Goal: Task Accomplishment & Management: Manage account settings

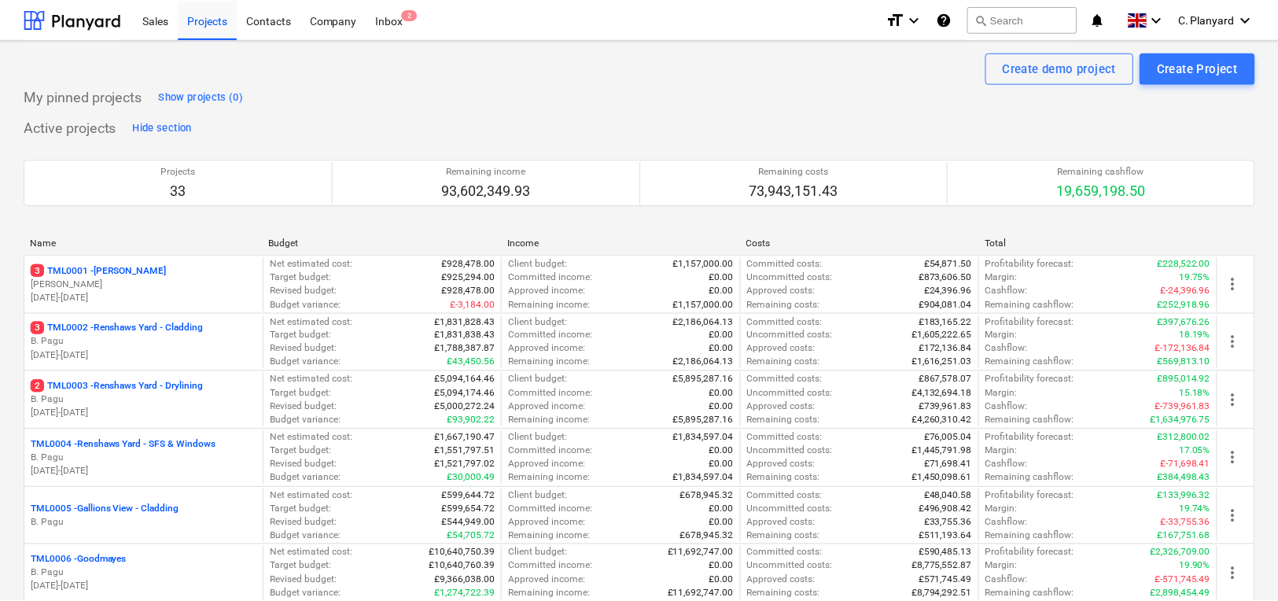
scroll to position [1879, 0]
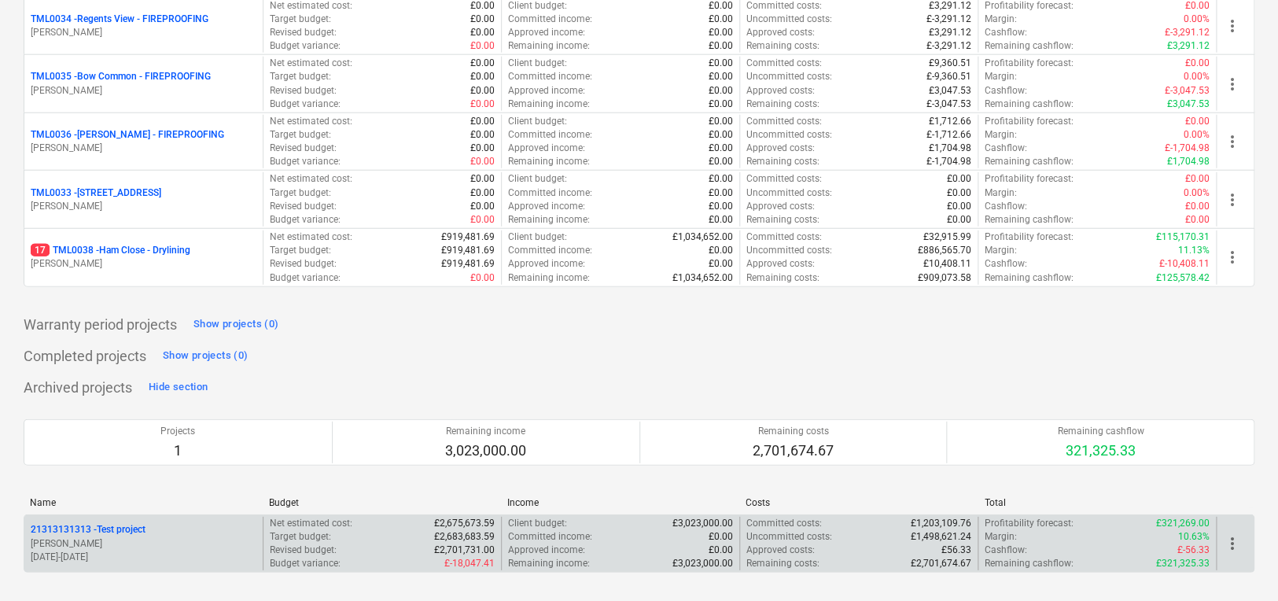
click at [194, 537] on p "[PERSON_NAME]" at bounding box center [144, 543] width 226 height 13
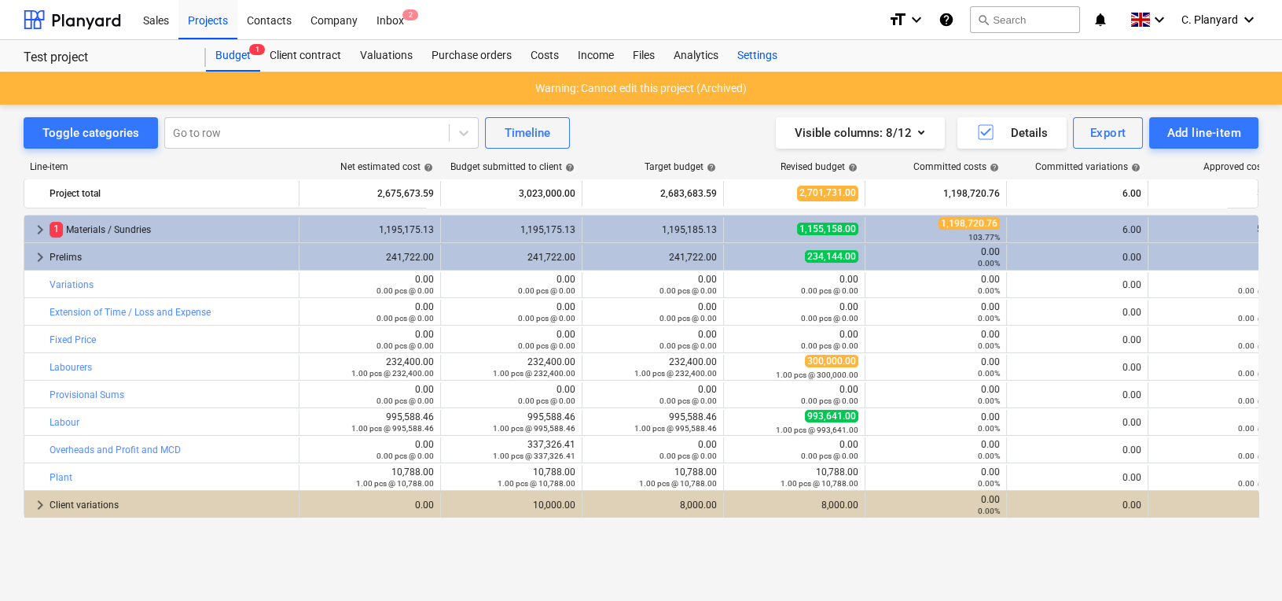
click at [764, 56] on div "Settings" at bounding box center [757, 55] width 59 height 31
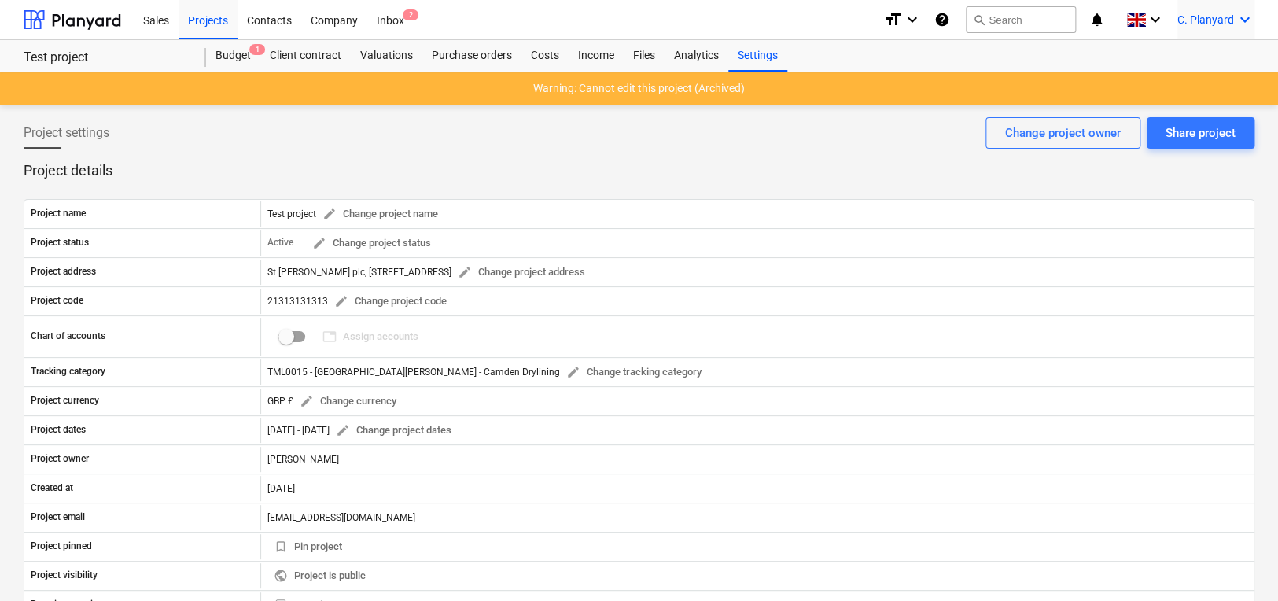
click at [1194, 19] on span "C. Planyard" at bounding box center [1205, 19] width 57 height 13
click at [821, 134] on div at bounding box center [639, 300] width 1278 height 601
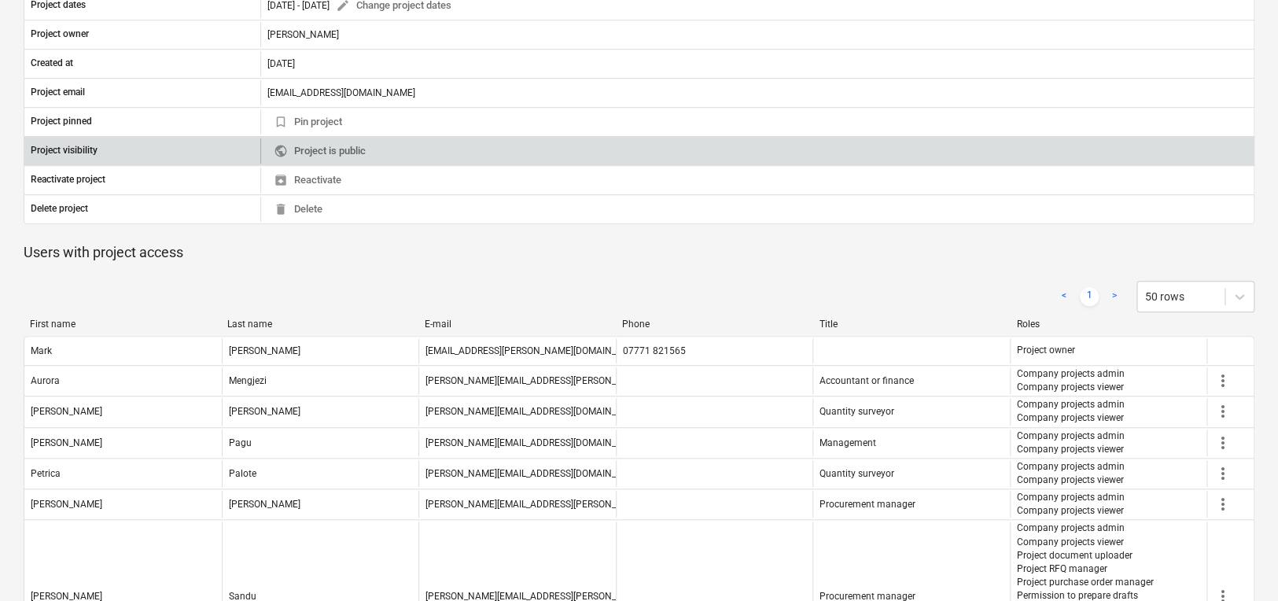
scroll to position [361, 0]
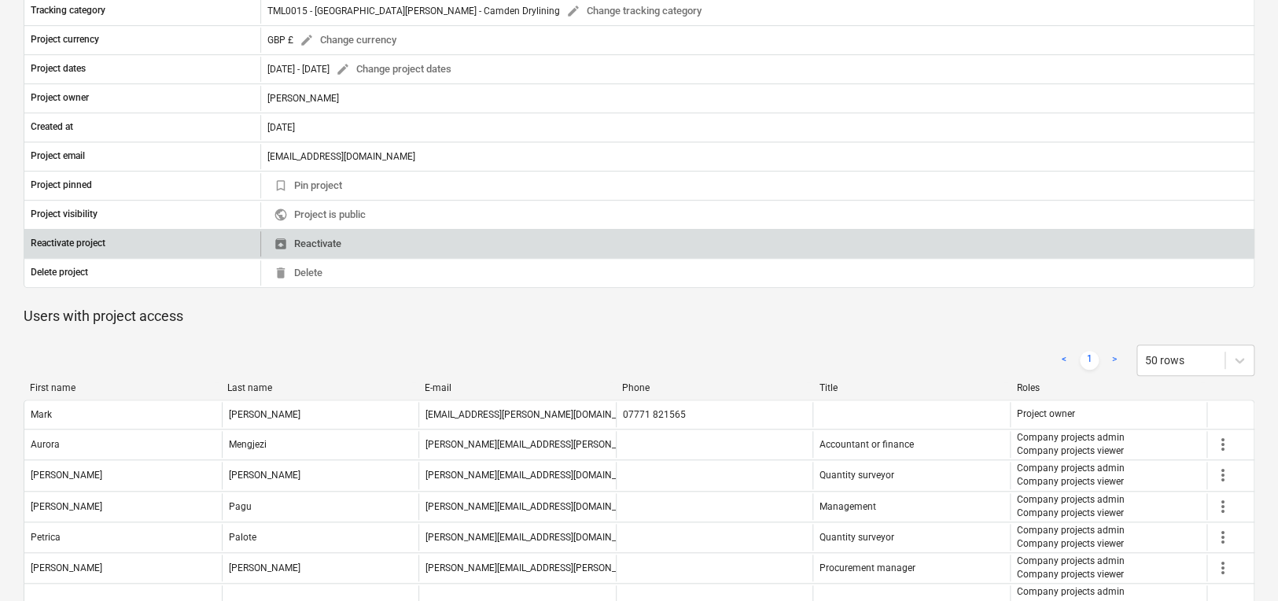
click at [336, 241] on span "unarchive Reactivate" at bounding box center [308, 244] width 68 height 18
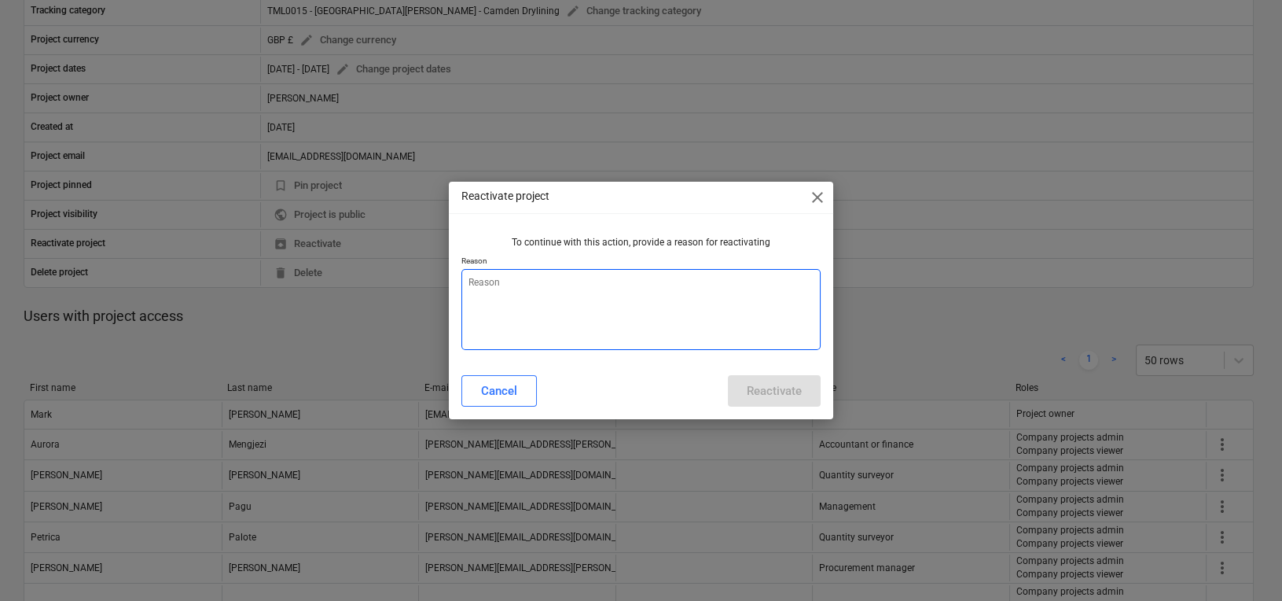
click at [670, 318] on textarea at bounding box center [641, 309] width 359 height 81
type textarea "x"
type textarea "dfs"
type textarea "x"
type textarea "dfsd"
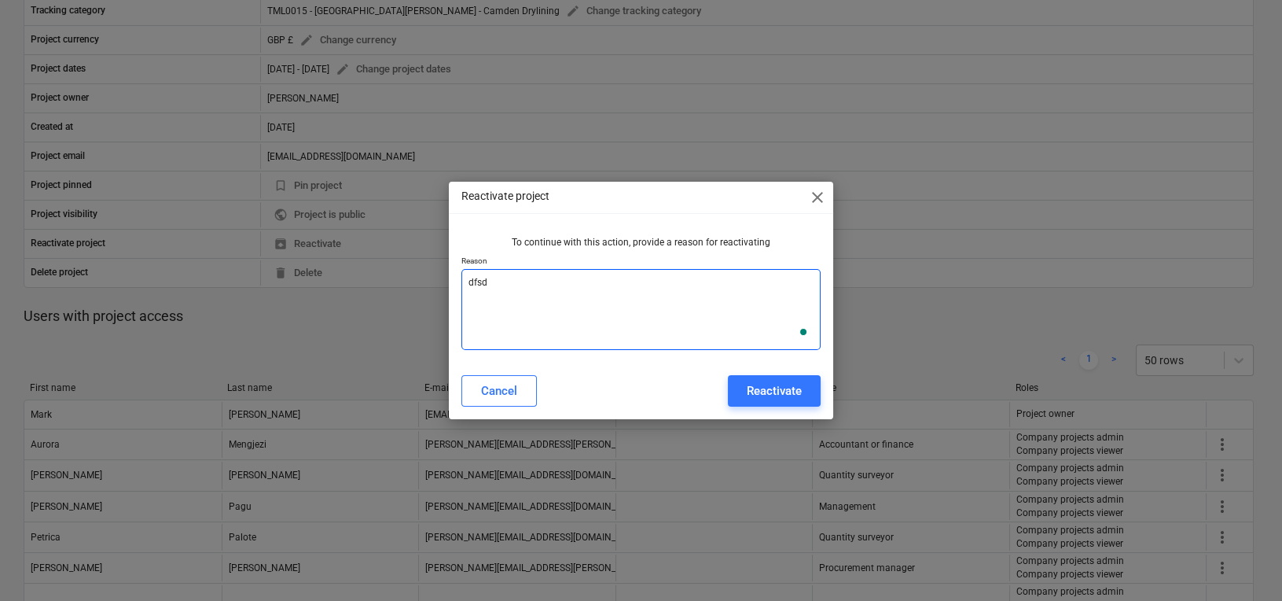
type textarea "x"
type textarea "dfsdf"
click at [797, 398] on div "Reactivate" at bounding box center [774, 391] width 55 height 20
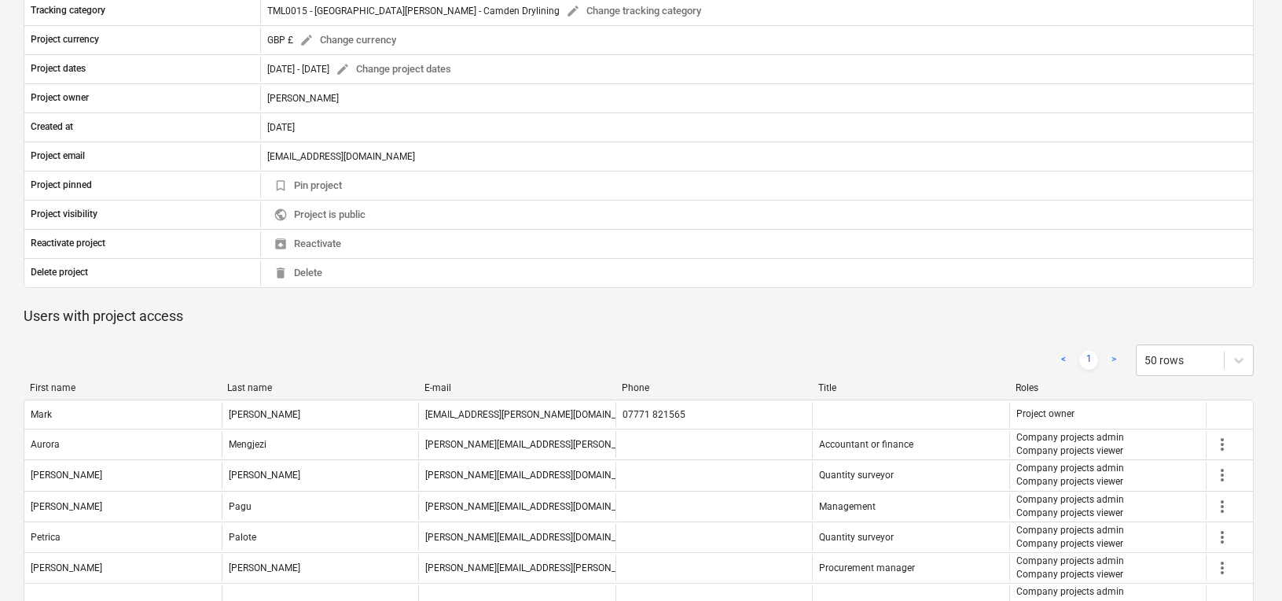
type textarea "x"
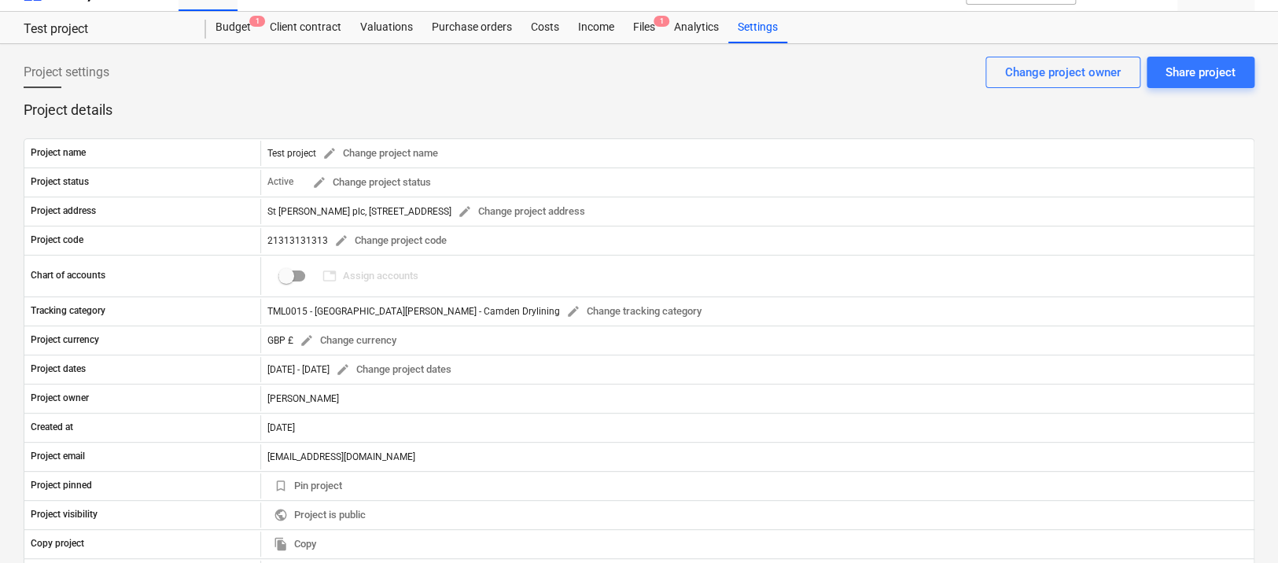
scroll to position [0, 0]
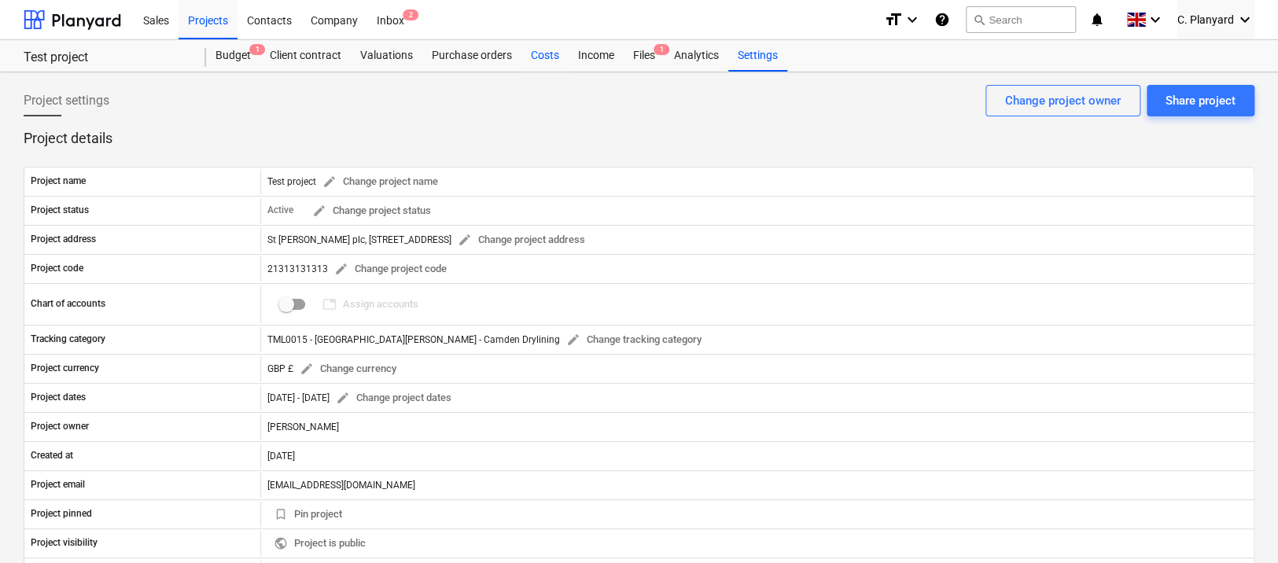
click at [535, 54] on div "Costs" at bounding box center [544, 55] width 47 height 31
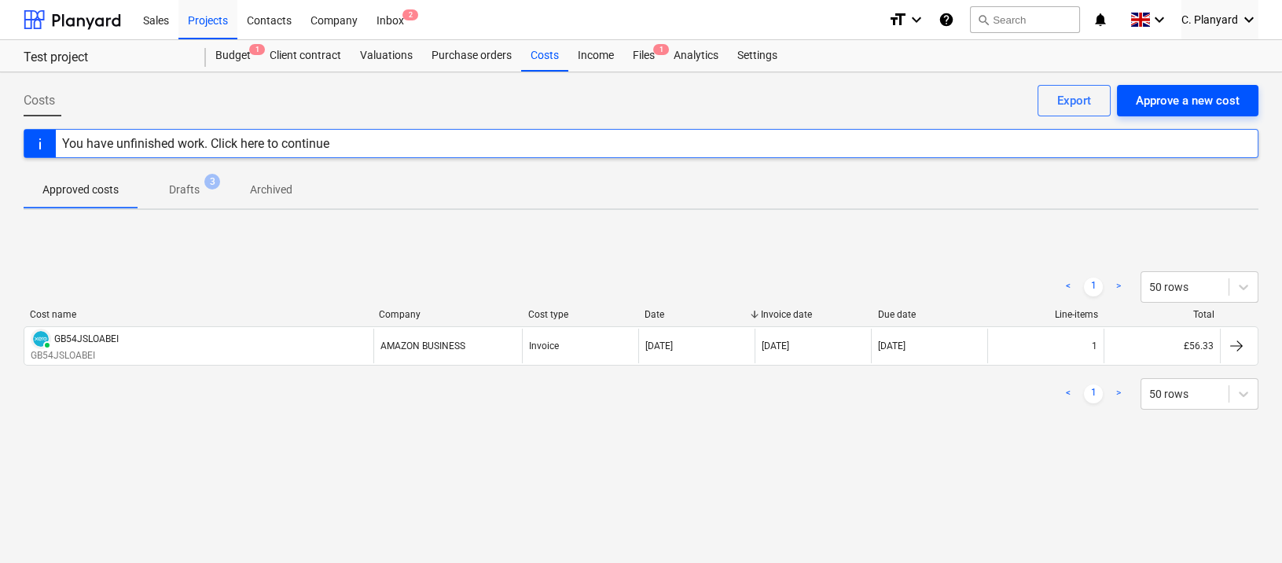
click at [1153, 94] on div "Approve a new cost" at bounding box center [1188, 100] width 104 height 20
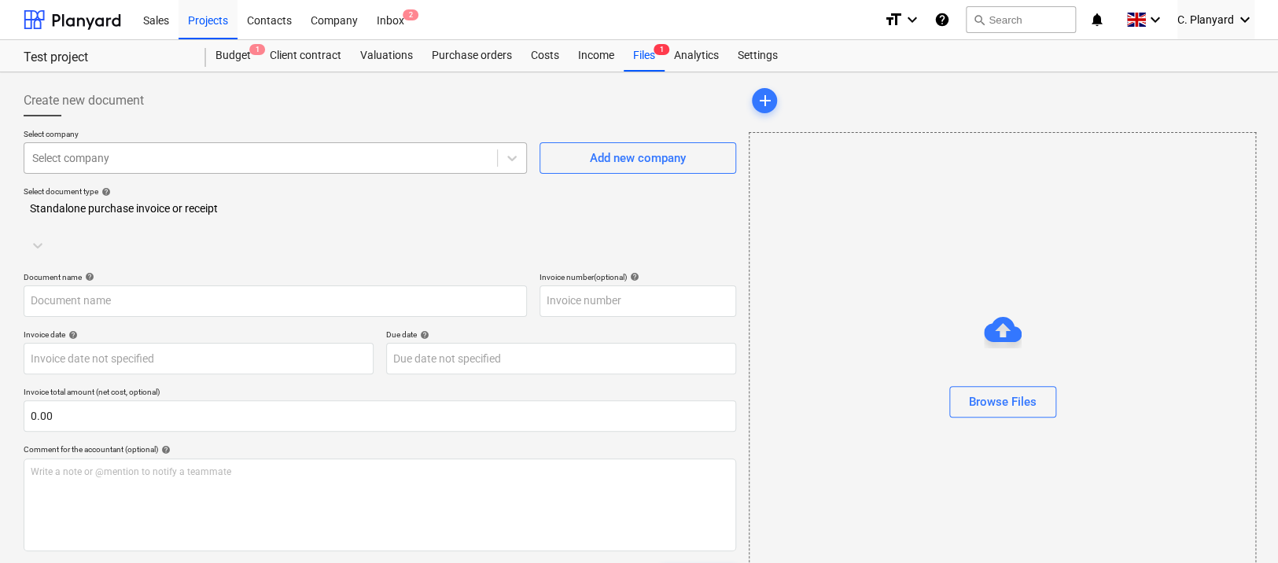
click at [262, 154] on div at bounding box center [260, 158] width 457 height 16
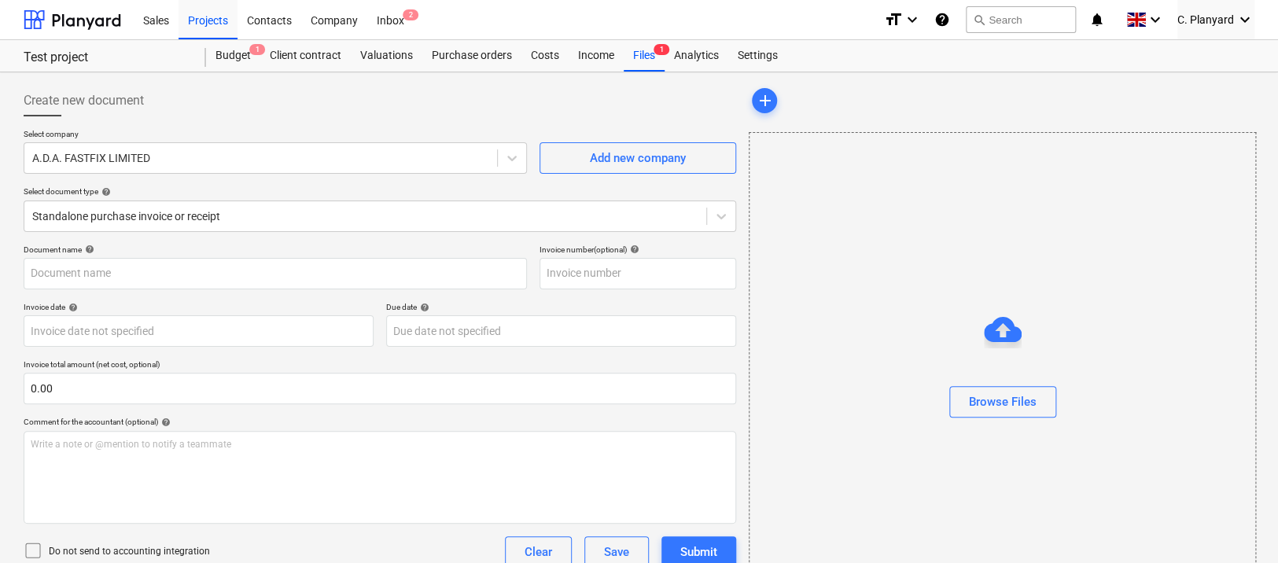
click at [180, 103] on div "Create new document" at bounding box center [380, 100] width 712 height 31
click at [182, 169] on div "A.D.A. FASTFIX LIMITED" at bounding box center [275, 157] width 503 height 31
type input "lv"
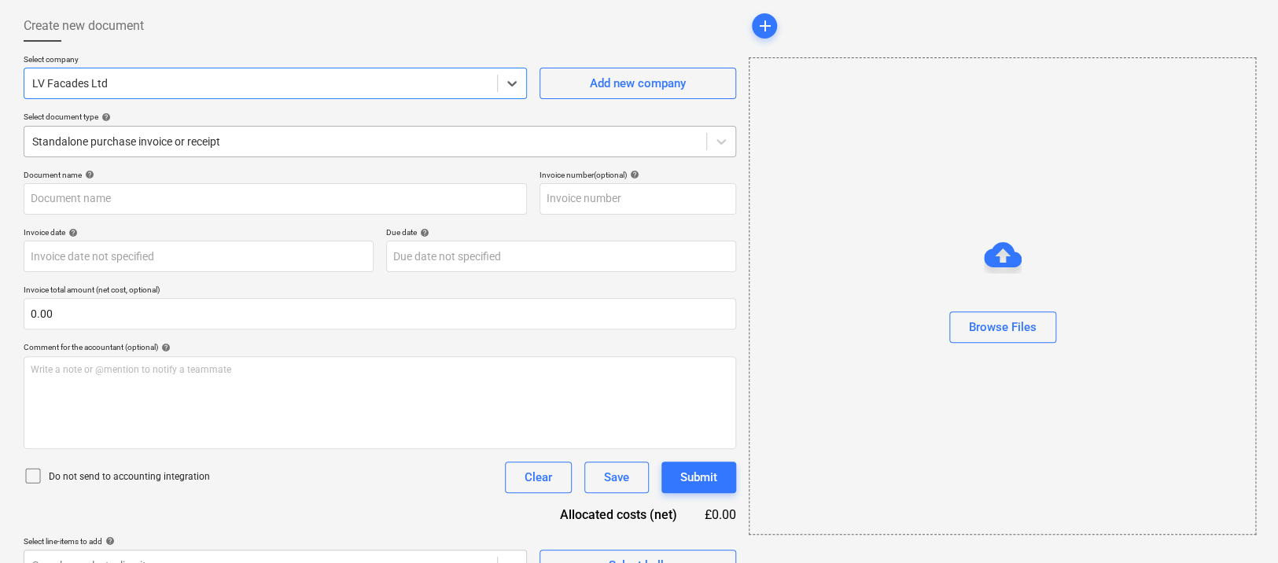
scroll to position [86, 0]
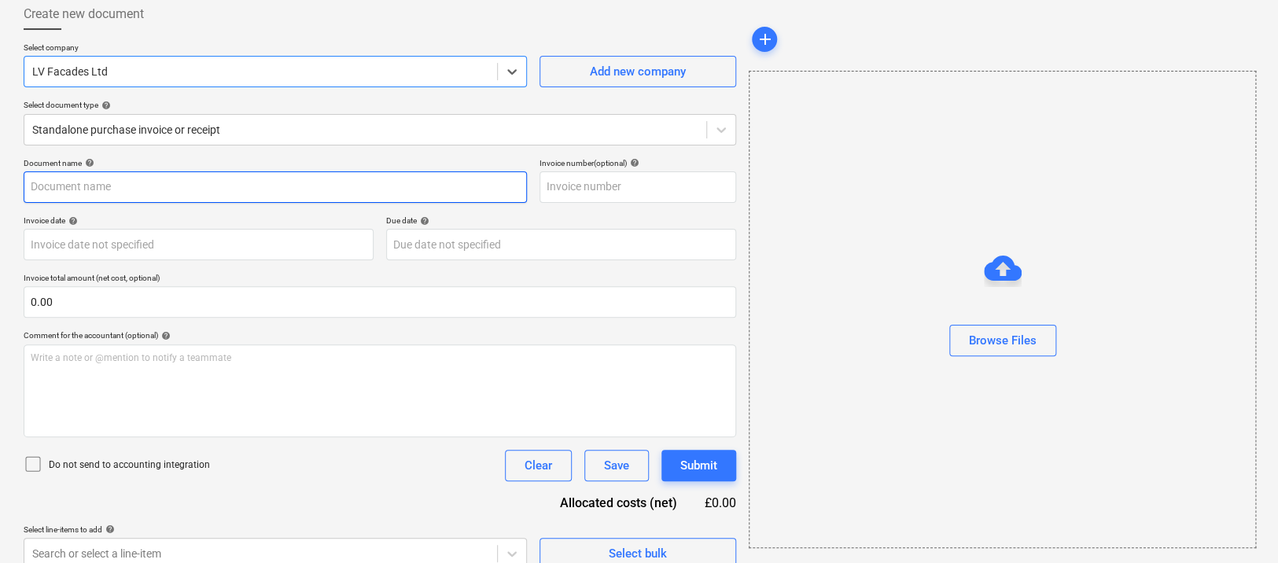
click at [125, 184] on input "text" at bounding box center [275, 186] width 503 height 31
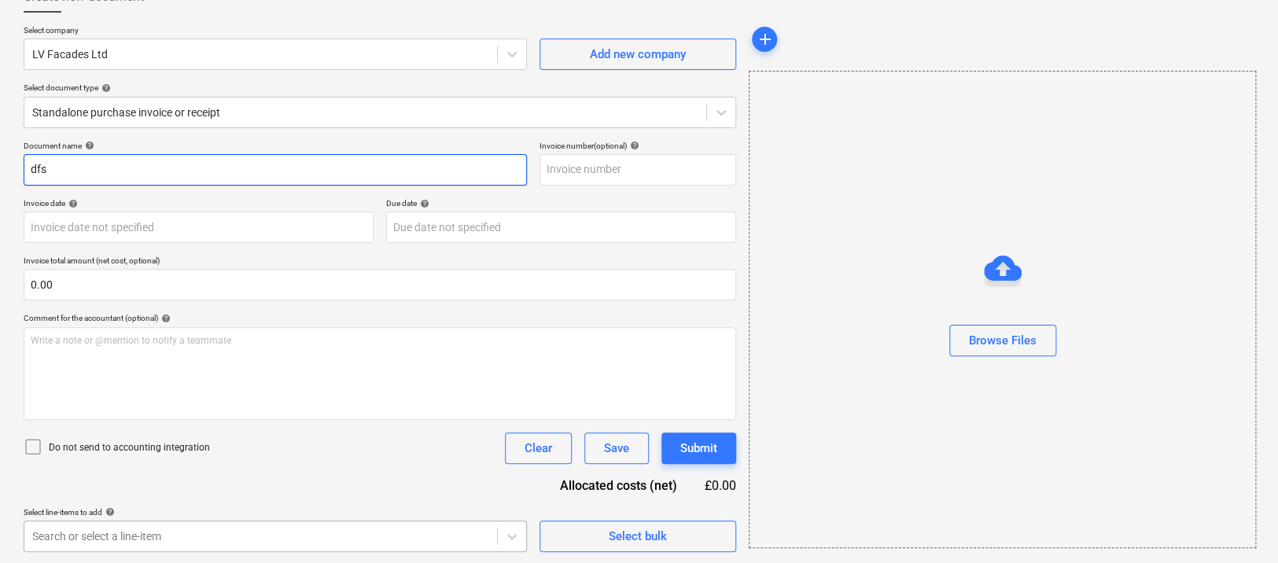
type input "dfs"
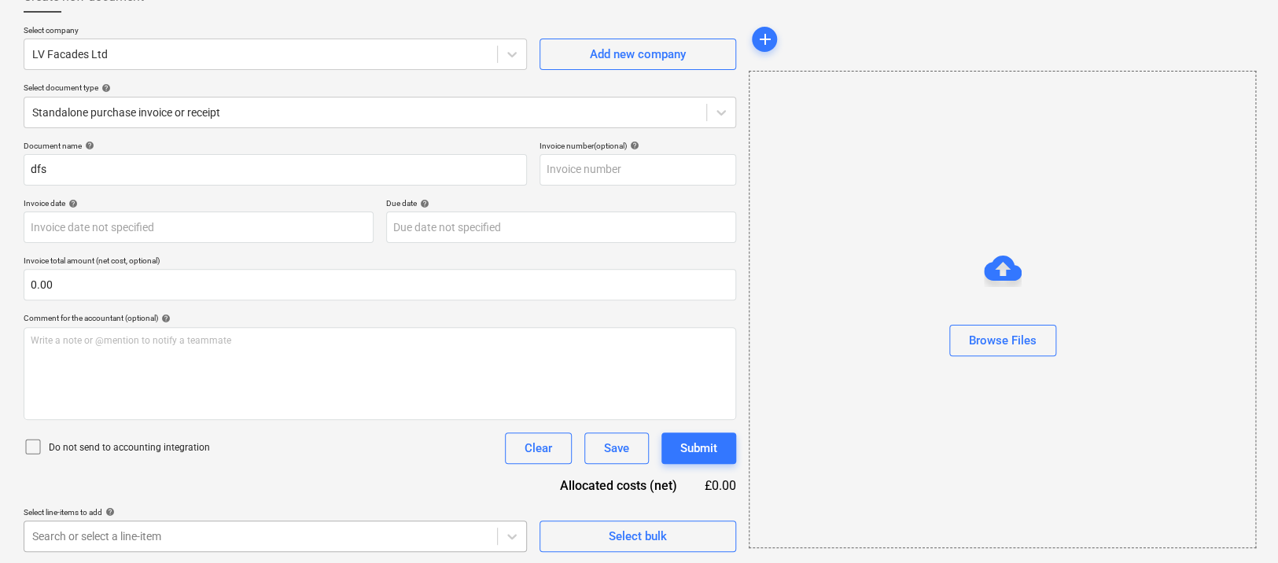
click at [451, 459] on body "Sales Projects Contacts Company Inbox 2 format_size keyboard_arrow_down help se…" at bounding box center [639, 177] width 1278 height 563
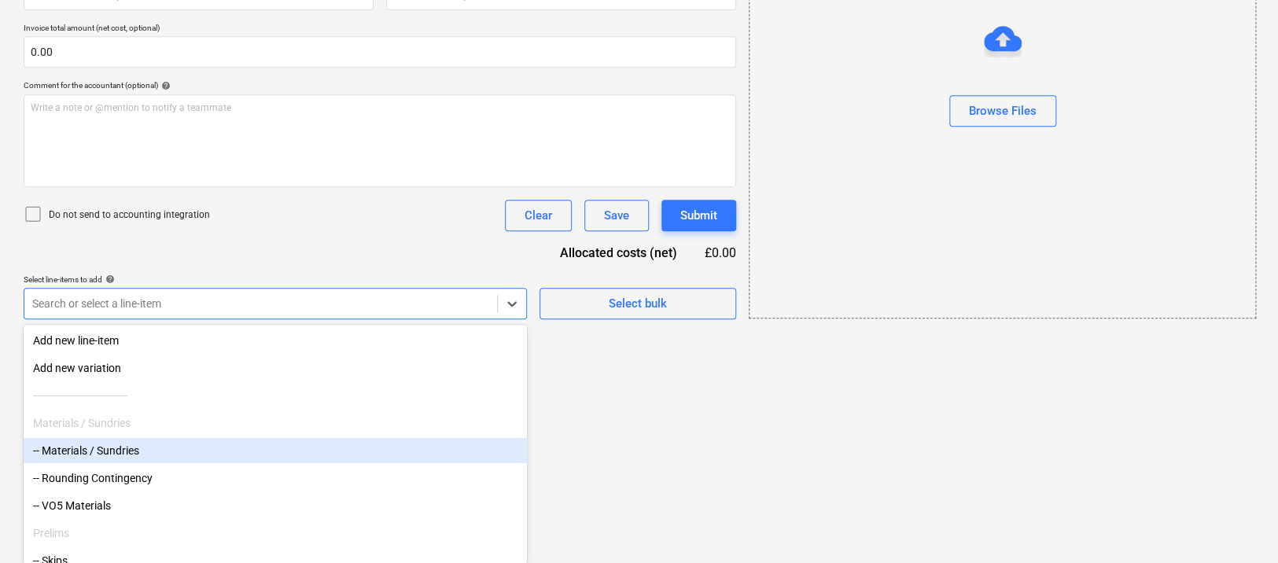
click at [265, 455] on div "-- Materials / Sundries" at bounding box center [275, 450] width 503 height 25
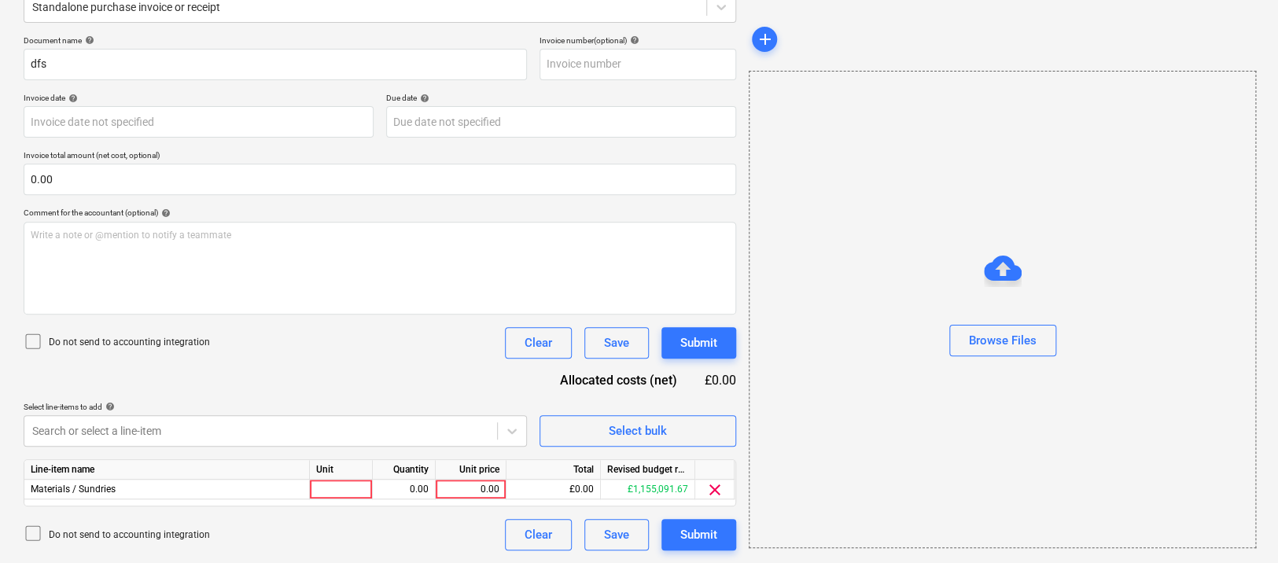
click at [639, 354] on html "Sales Projects Contacts Company Inbox 2 format_size keyboard_arrow_down help se…" at bounding box center [639, 72] width 1278 height 563
click at [444, 484] on div "0.00" at bounding box center [470, 491] width 57 height 20
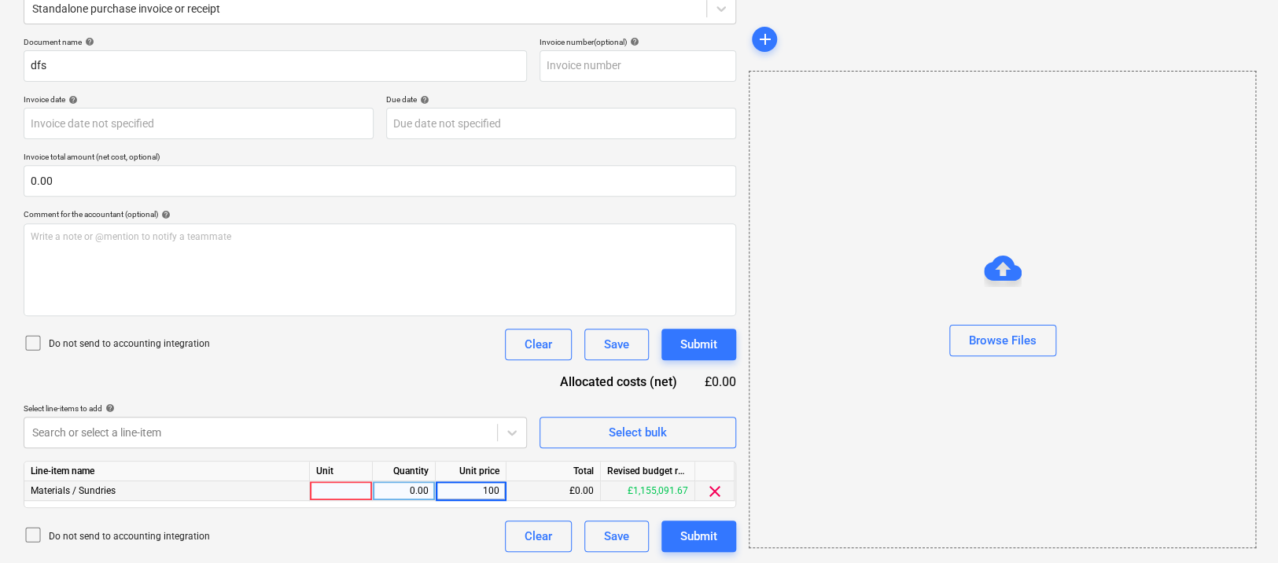
type input "1000"
click at [434, 392] on div "Document name help dfs Invoice number (optional) help Invoice date help Press t…" at bounding box center [380, 294] width 712 height 515
click at [384, 355] on body "Sales Projects Contacts Company Inbox 2 format_size keyboard_arrow_down help se…" at bounding box center [639, 73] width 1278 height 563
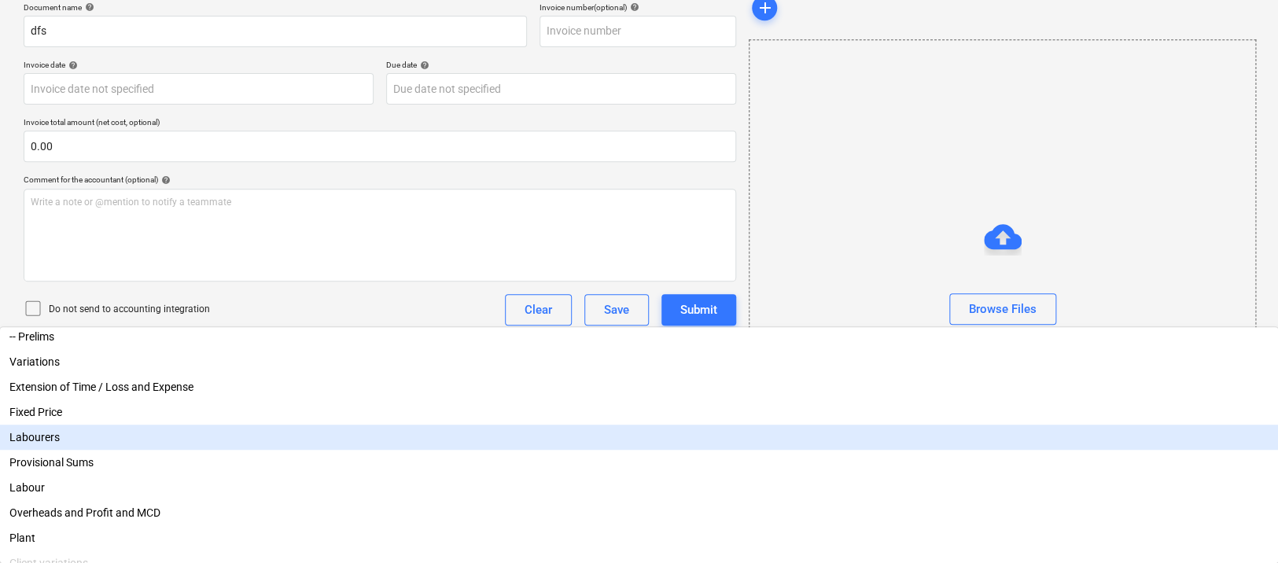
click at [289, 431] on div "Labourers" at bounding box center [639, 437] width 1278 height 25
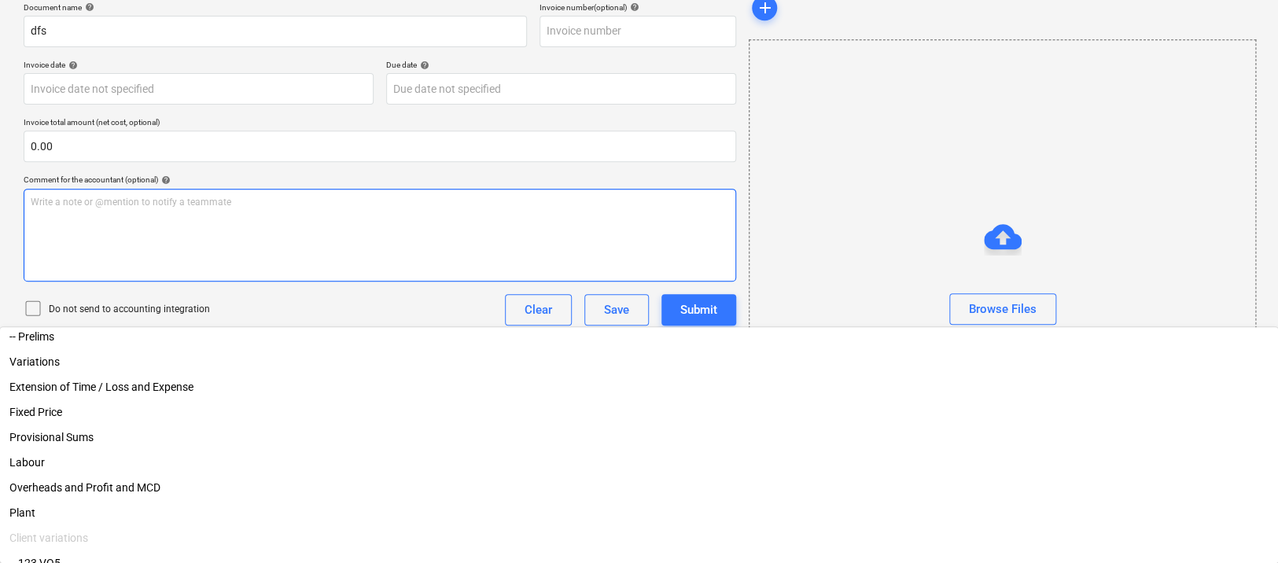
click at [269, 237] on div "Document name help dfs Invoice number (optional) help Invoice date help Press t…" at bounding box center [380, 269] width 712 height 535
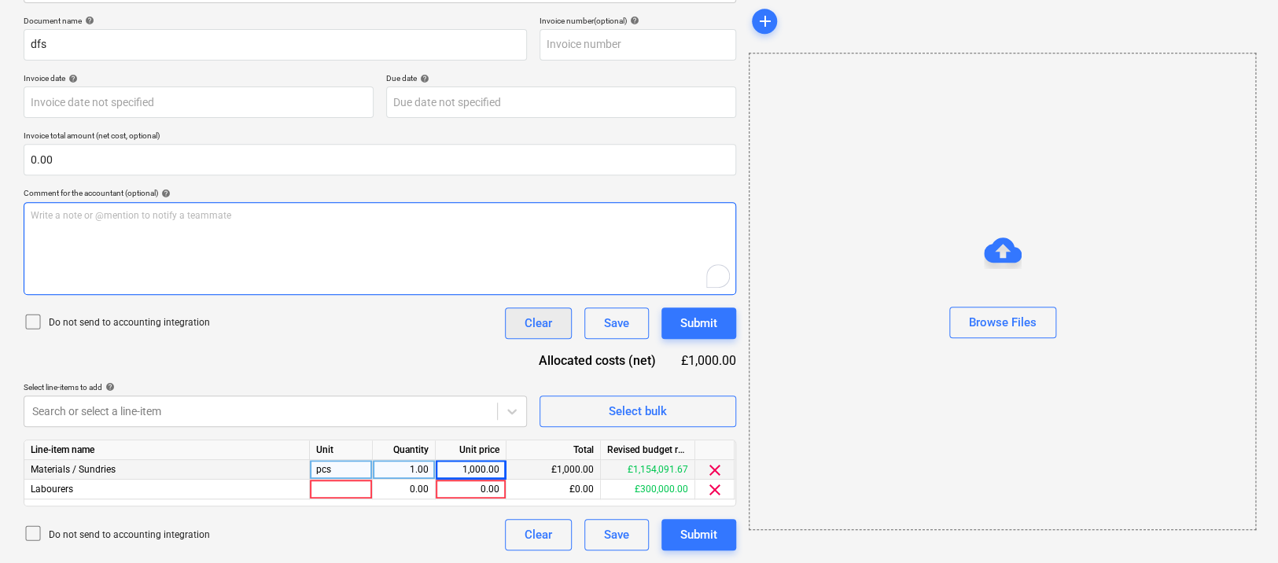
scroll to position [227, 0]
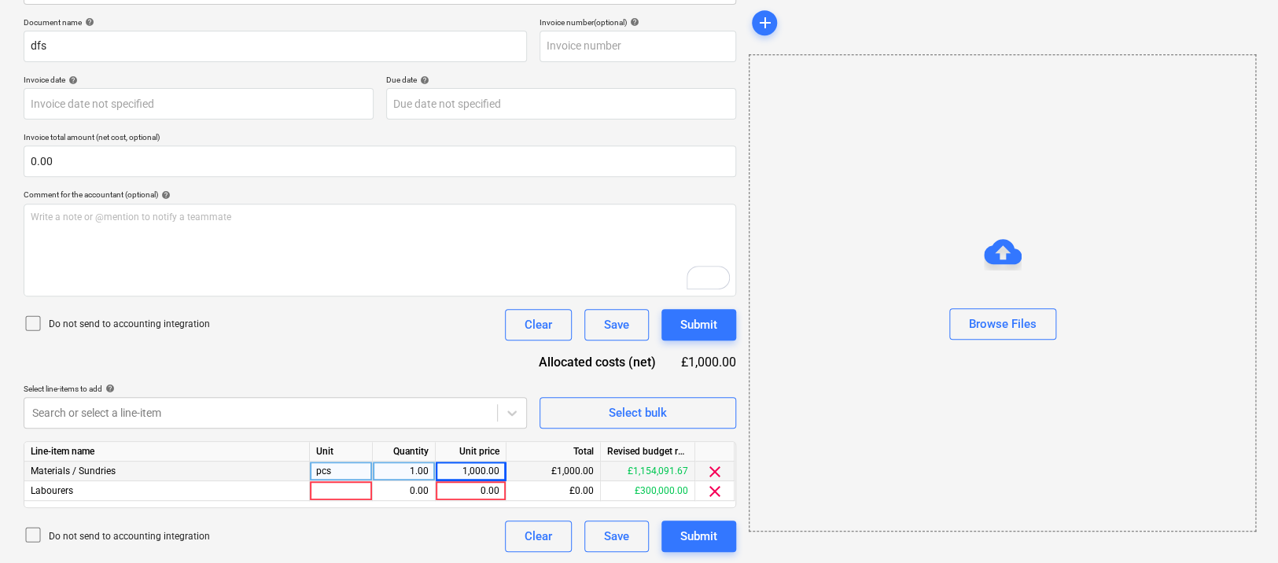
click at [712, 469] on span "clear" at bounding box center [714, 471] width 19 height 19
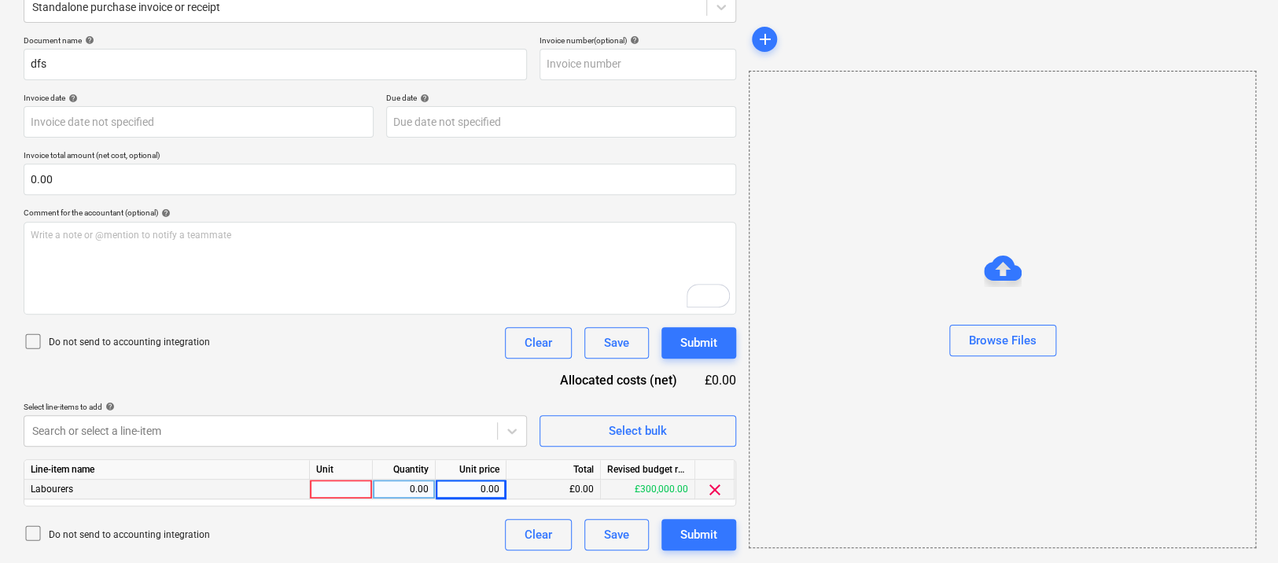
scroll to position [208, 0]
click at [457, 491] on div "0.00" at bounding box center [470, 491] width 57 height 20
type input "10000"
click at [433, 376] on div "Document name help dfs Invoice number (optional) help Invoice date help Press t…" at bounding box center [380, 294] width 712 height 515
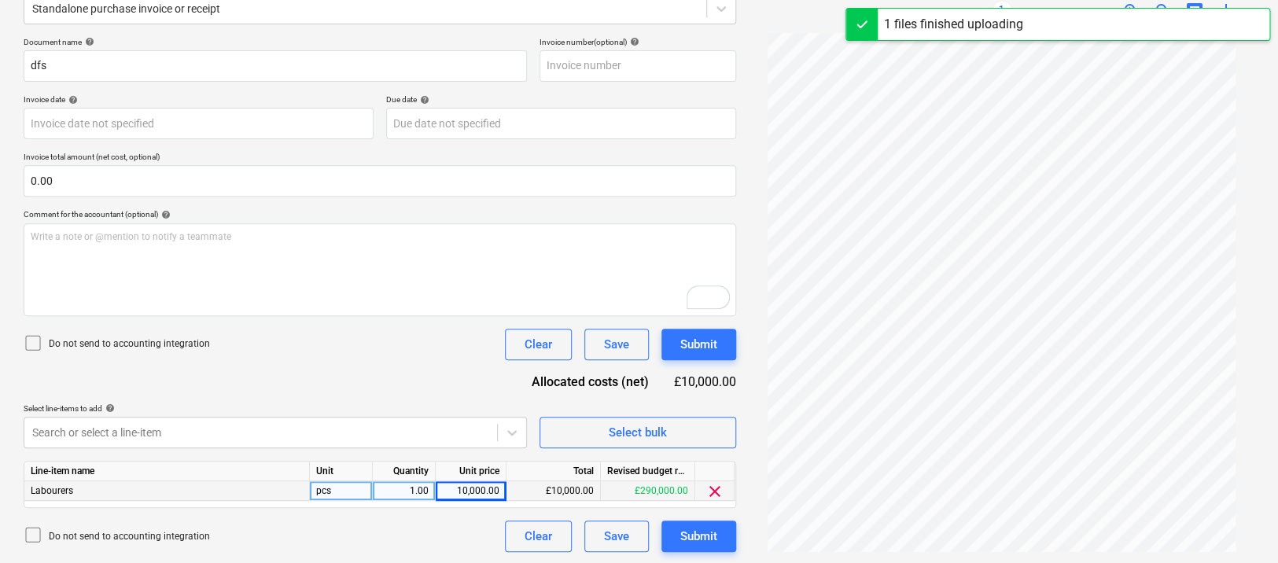
type input "[DATE]"
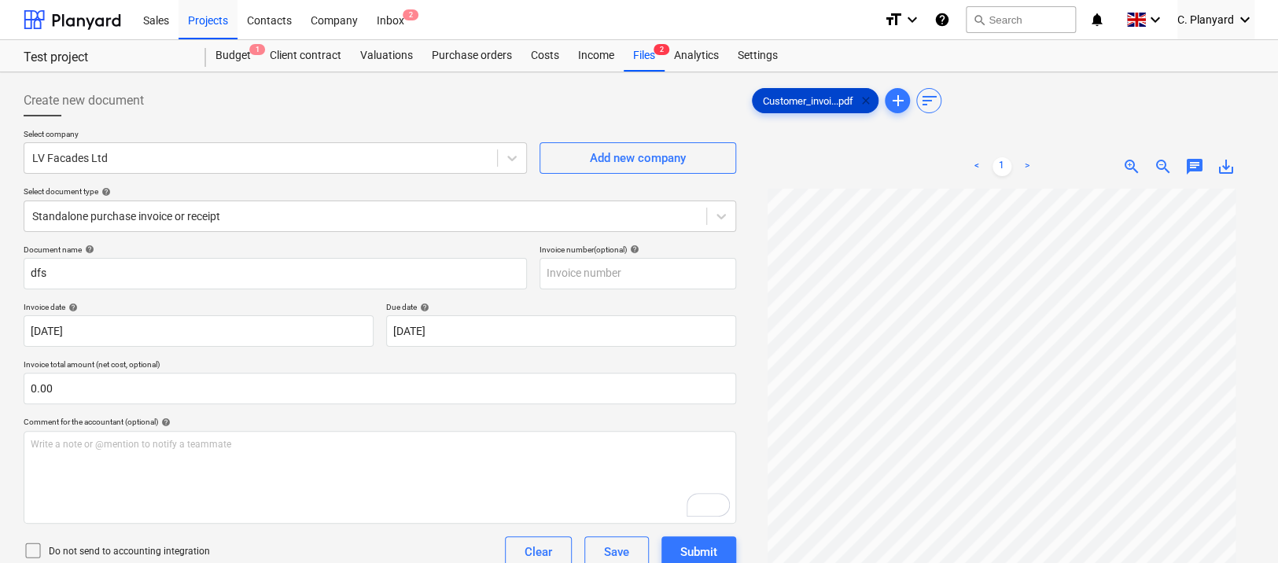
click at [870, 100] on span "clear" at bounding box center [864, 100] width 19 height 19
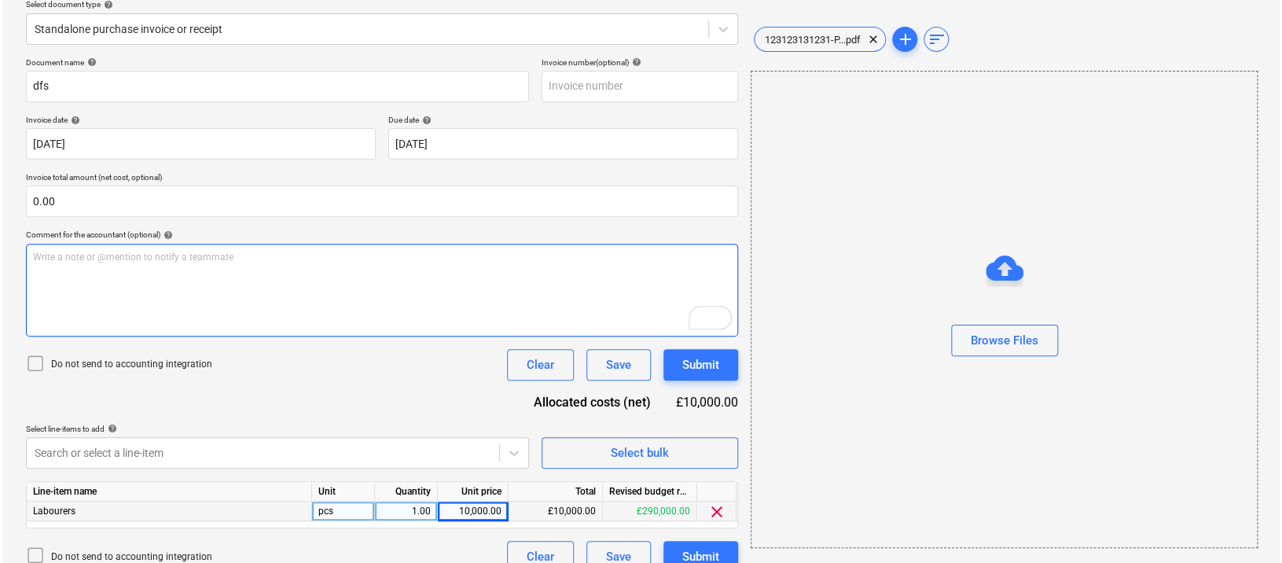
scroll to position [190, 0]
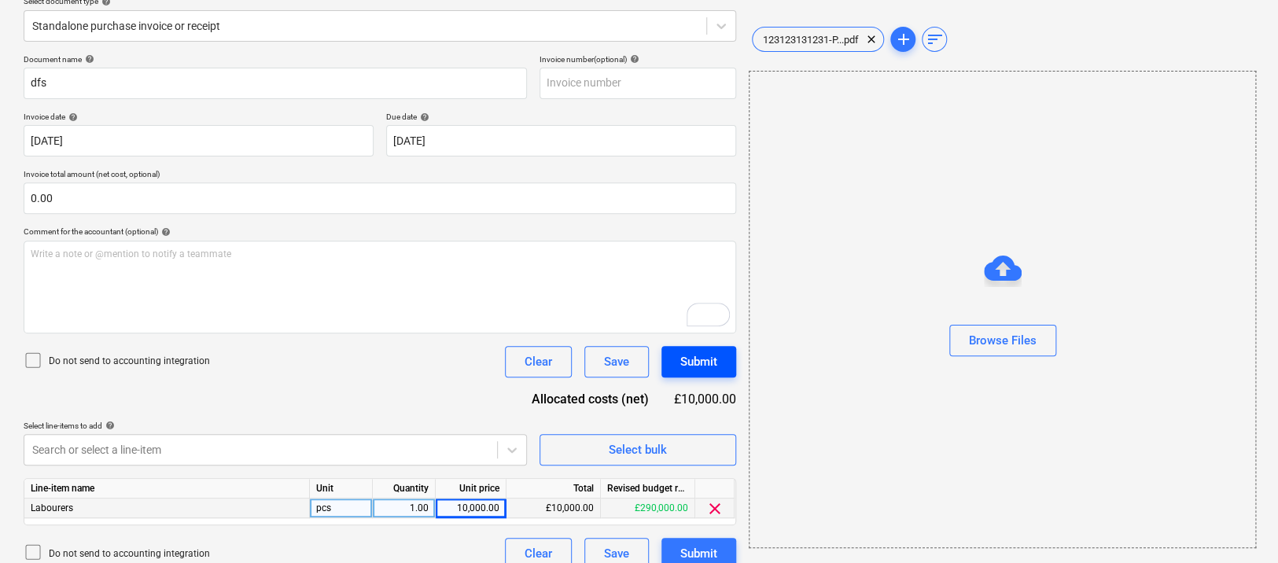
click at [712, 358] on div "Submit" at bounding box center [698, 361] width 37 height 20
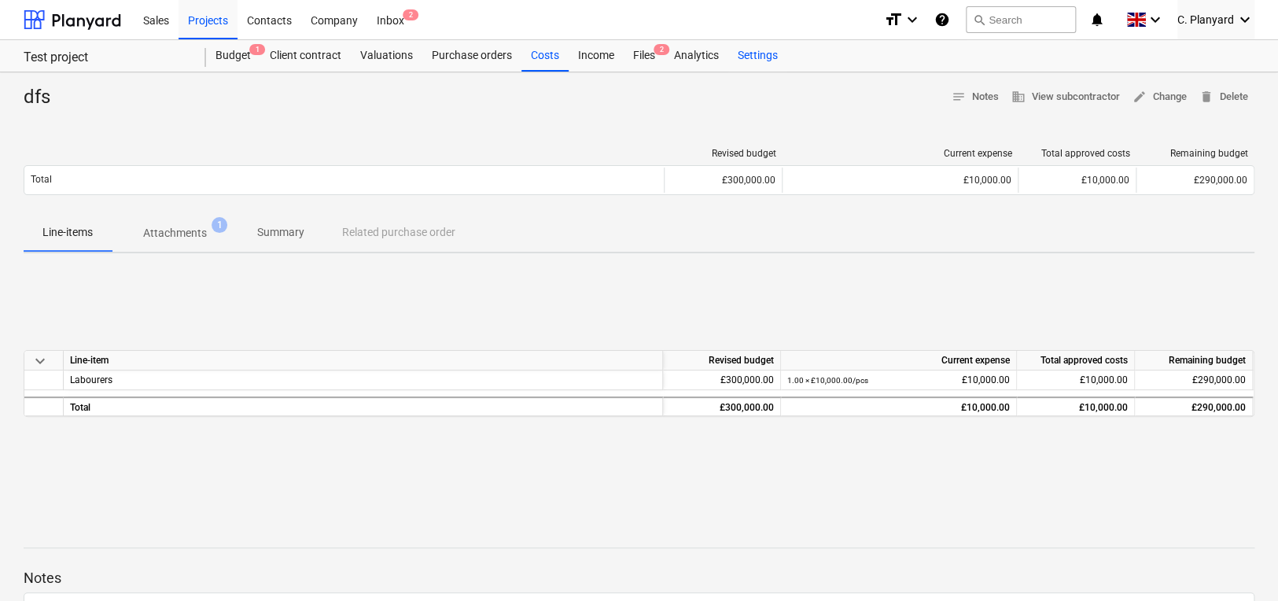
click at [763, 53] on div "Settings" at bounding box center [757, 55] width 59 height 31
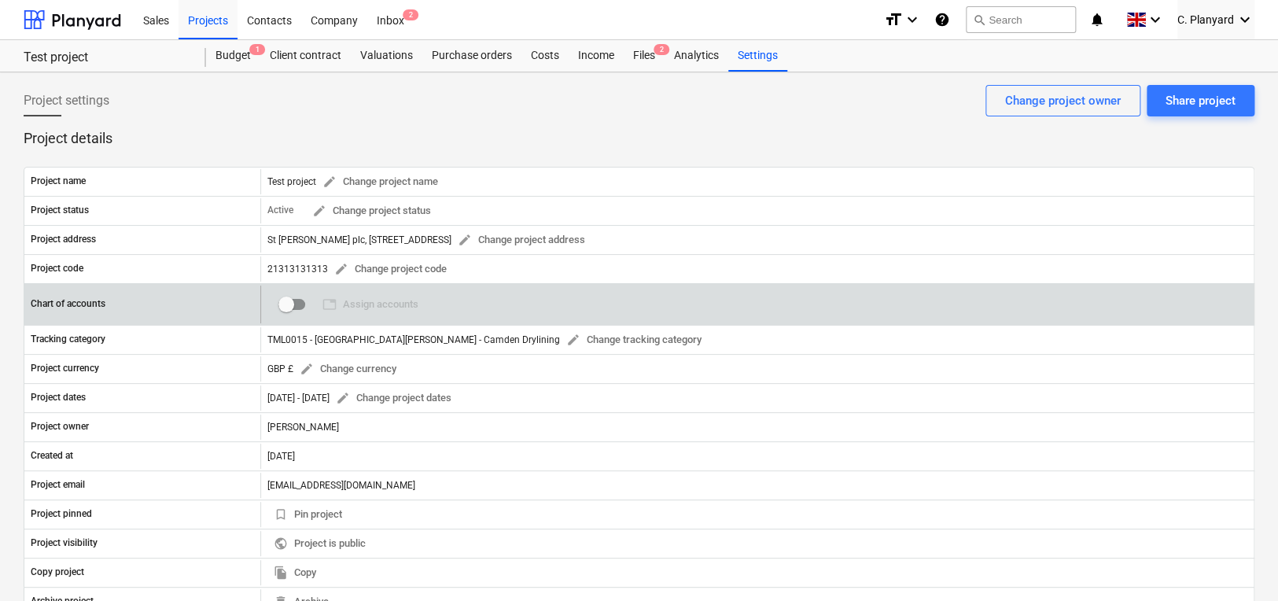
click at [296, 310] on input "checkbox" at bounding box center [286, 304] width 38 height 38
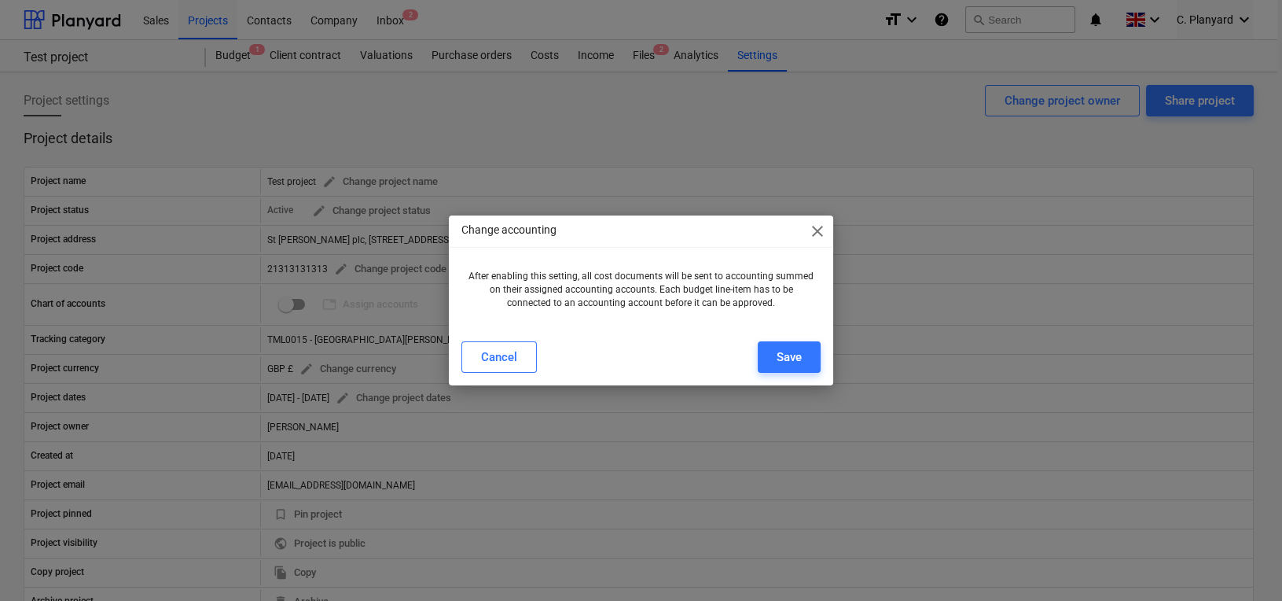
click at [788, 373] on div "Cancel Save" at bounding box center [641, 357] width 378 height 44
click at [791, 360] on div "Save" at bounding box center [789, 357] width 25 height 20
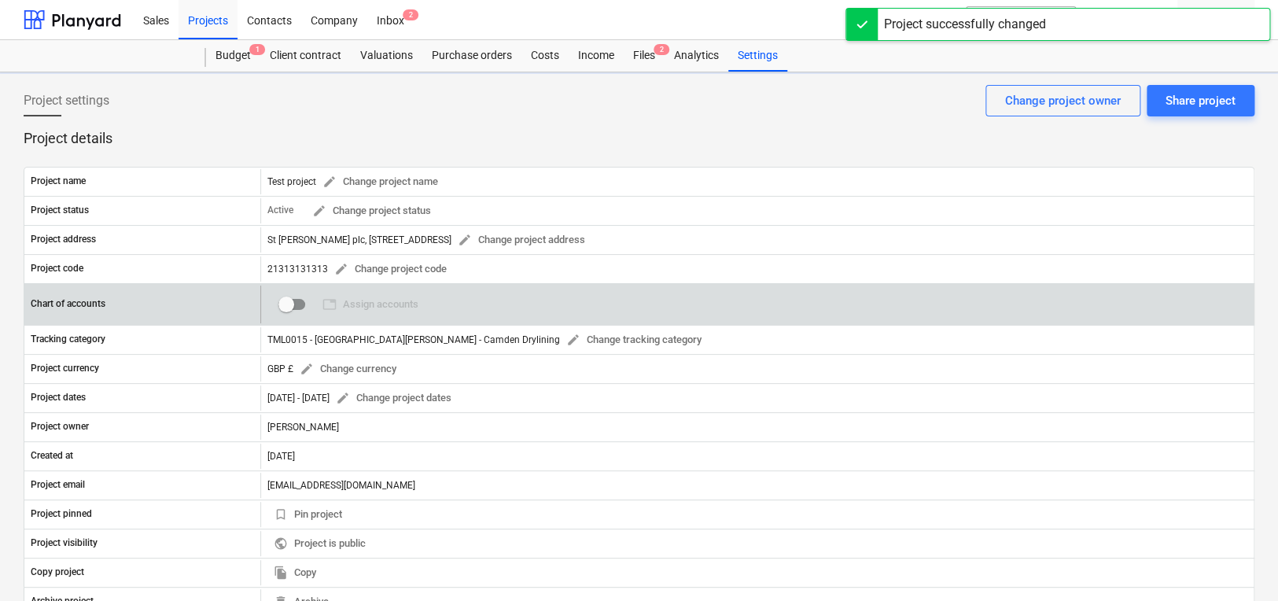
checkbox input "true"
click at [370, 304] on span "table Assign accounts" at bounding box center [370, 305] width 96 height 18
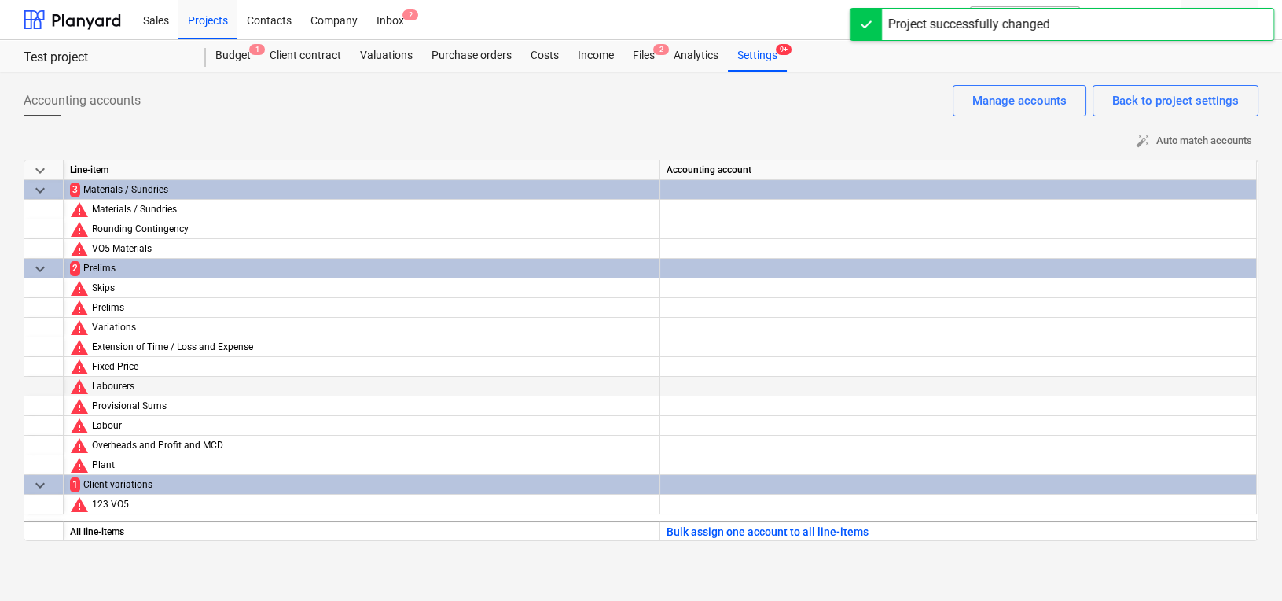
click at [717, 382] on div at bounding box center [958, 401] width 583 height 48
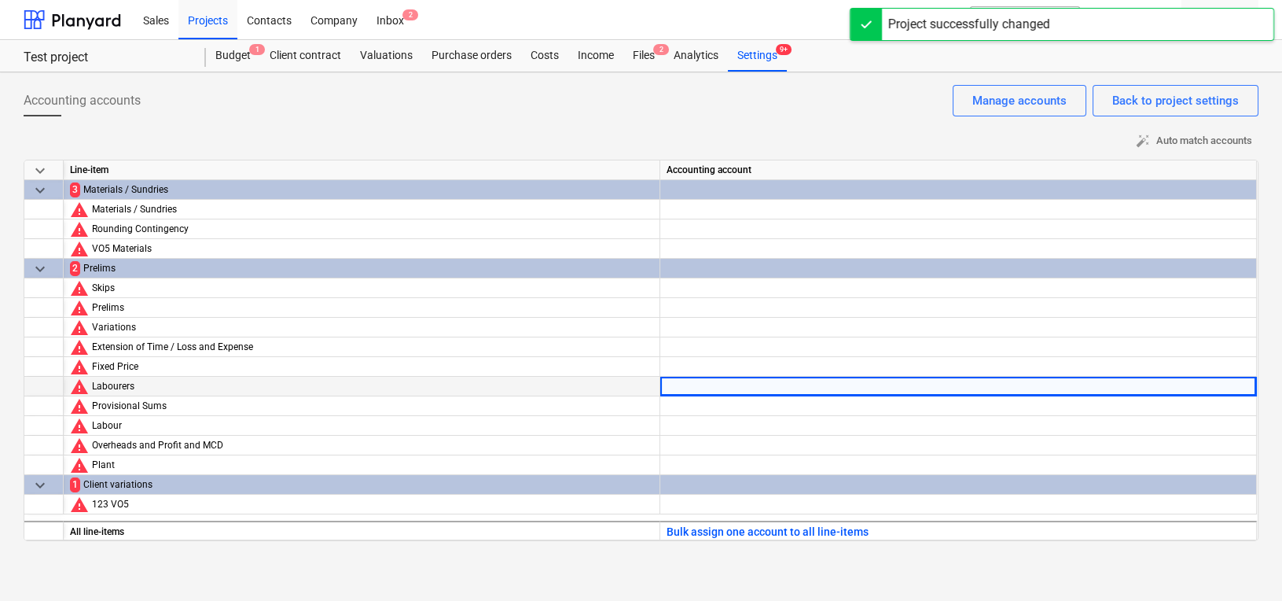
click at [717, 382] on div at bounding box center [958, 401] width 583 height 48
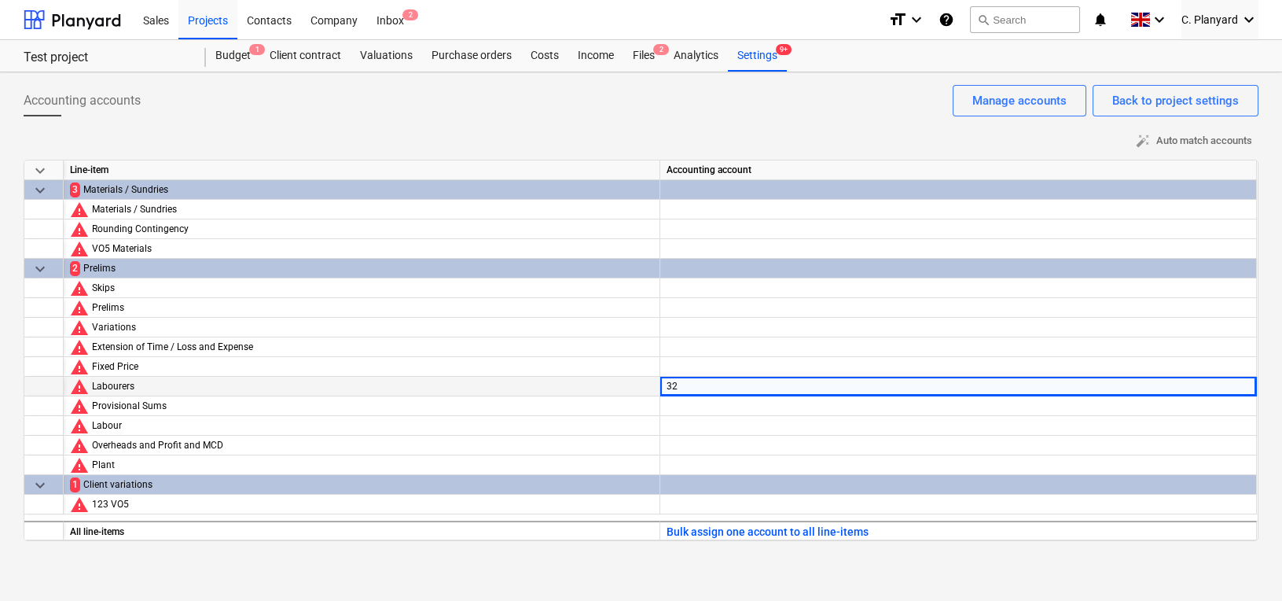
type input "321"
click at [537, 52] on div "Costs" at bounding box center [544, 55] width 47 height 31
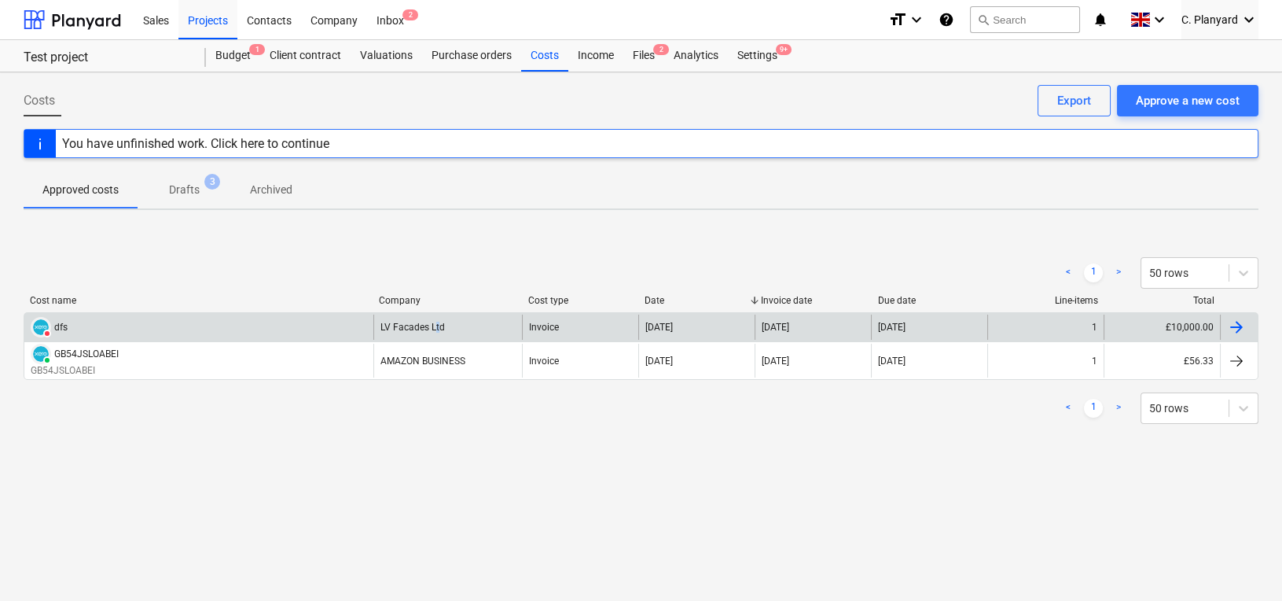
click at [436, 326] on div "LV Facades Ltd" at bounding box center [413, 327] width 64 height 11
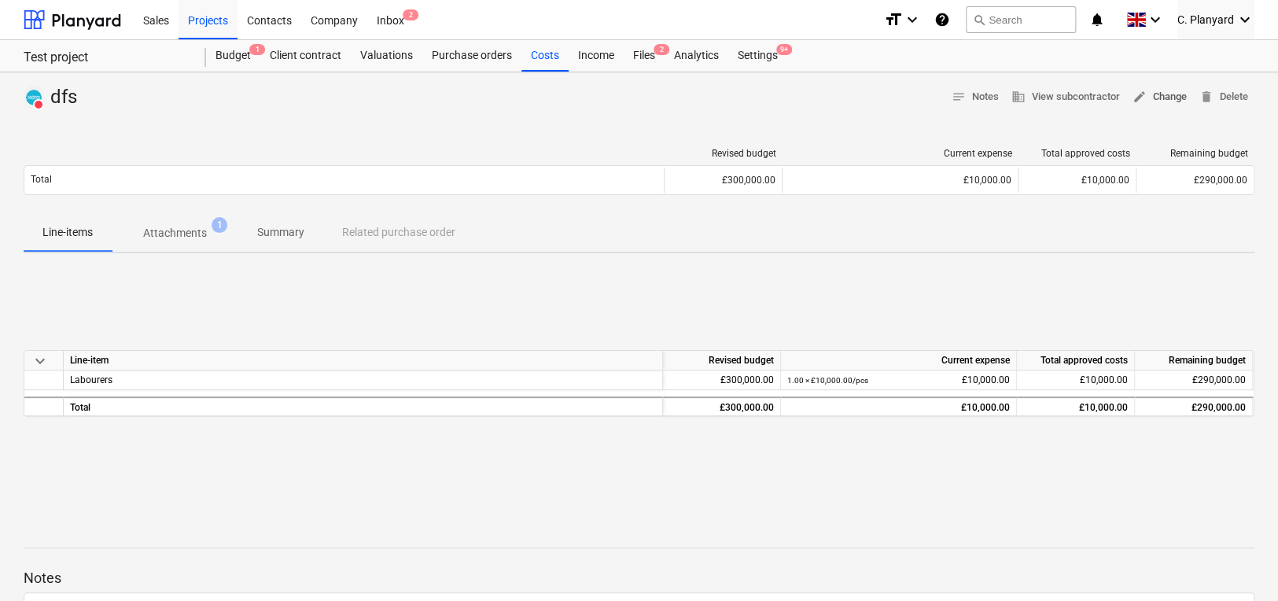
click at [1159, 93] on span "edit Change" at bounding box center [1159, 97] width 54 height 18
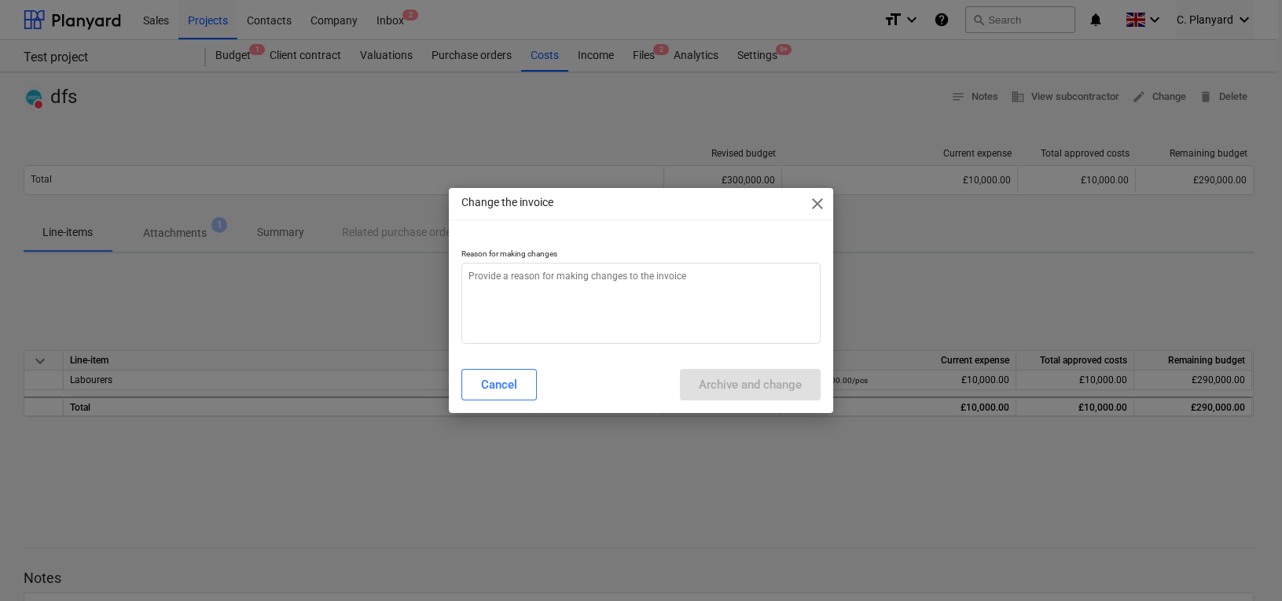
type textarea "x"
click at [742, 286] on textarea at bounding box center [641, 303] width 359 height 81
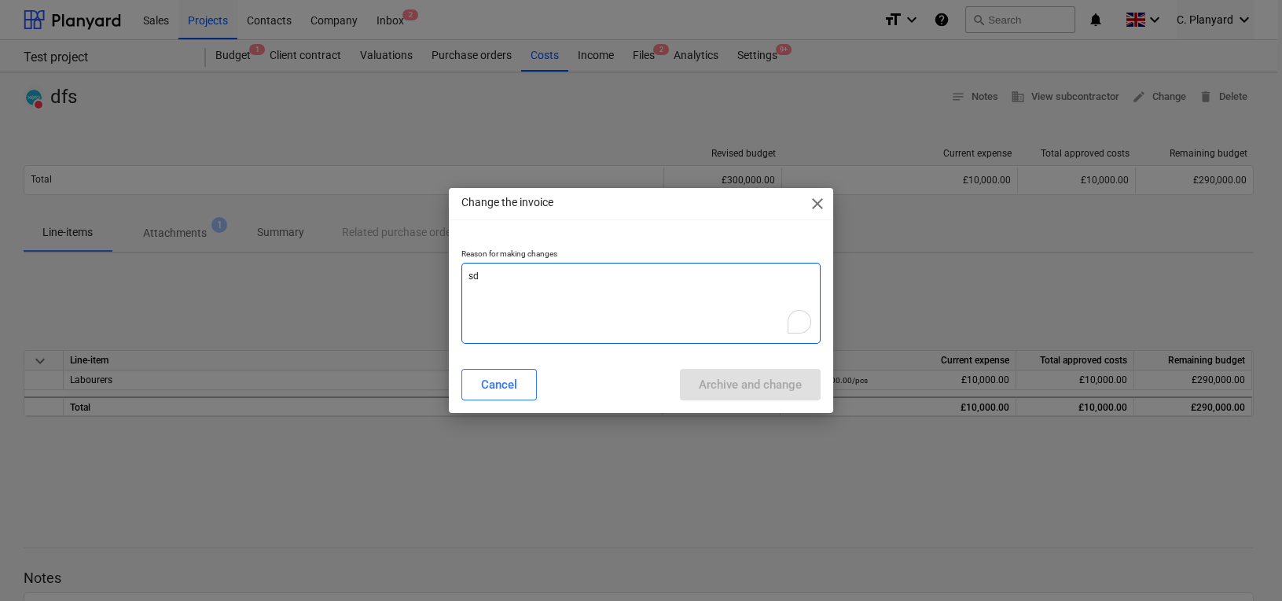
type textarea "sdf"
type textarea "x"
type textarea "sdfs"
type textarea "x"
type textarea "sdfsd"
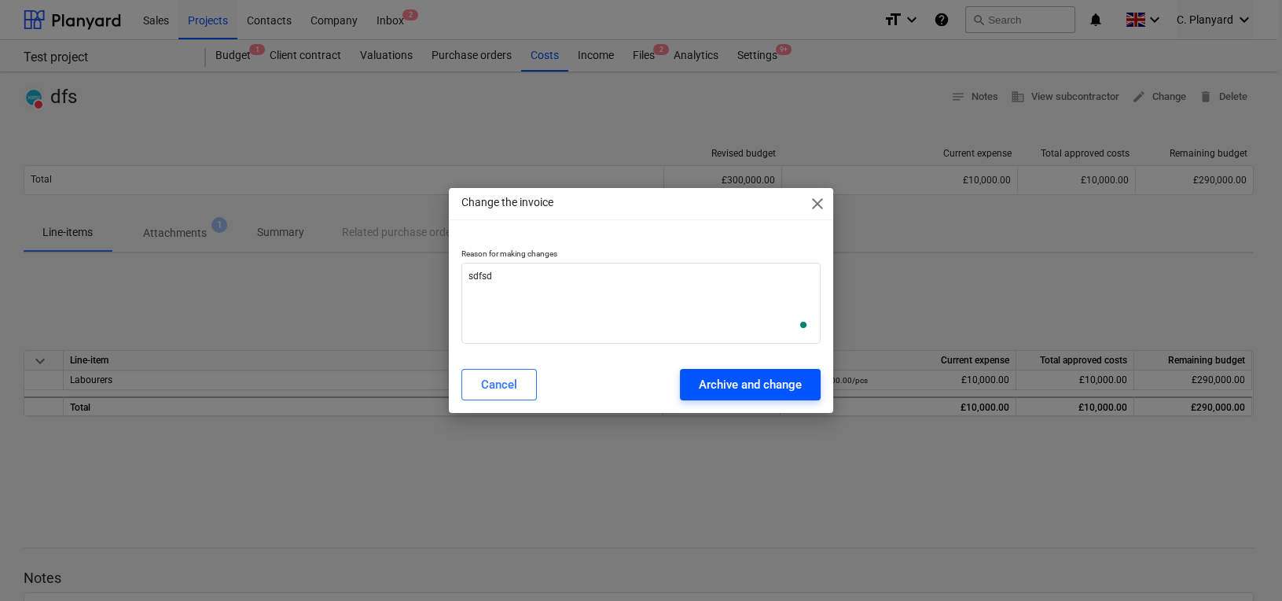
click at [761, 370] on button "Archive and change" at bounding box center [750, 384] width 141 height 31
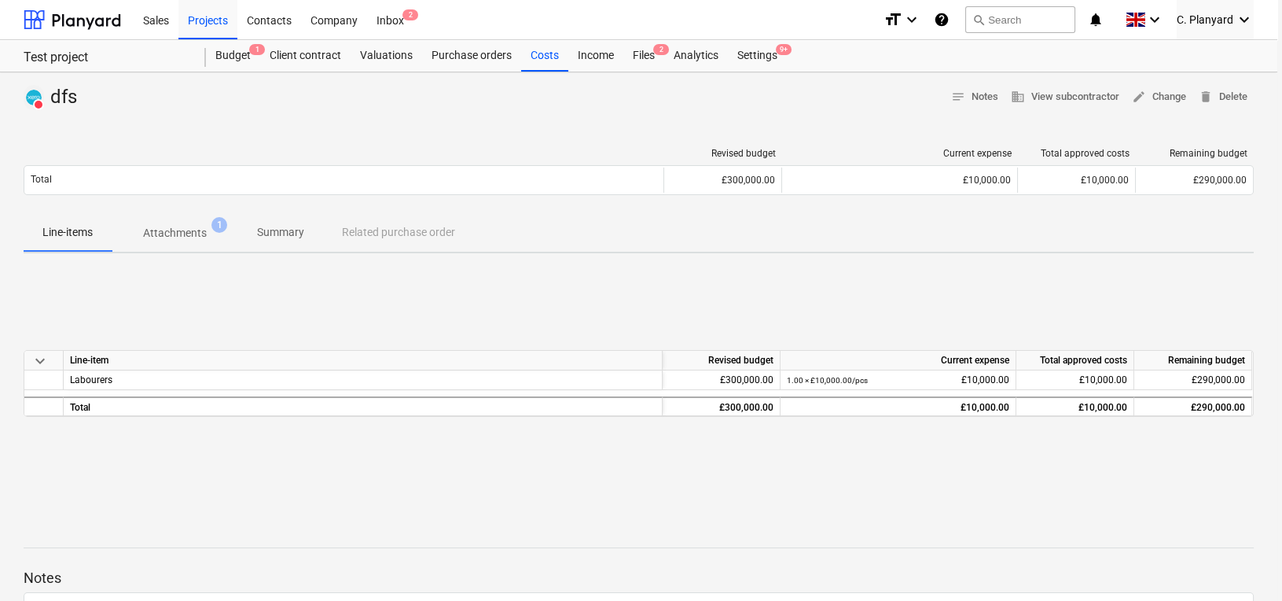
type textarea "x"
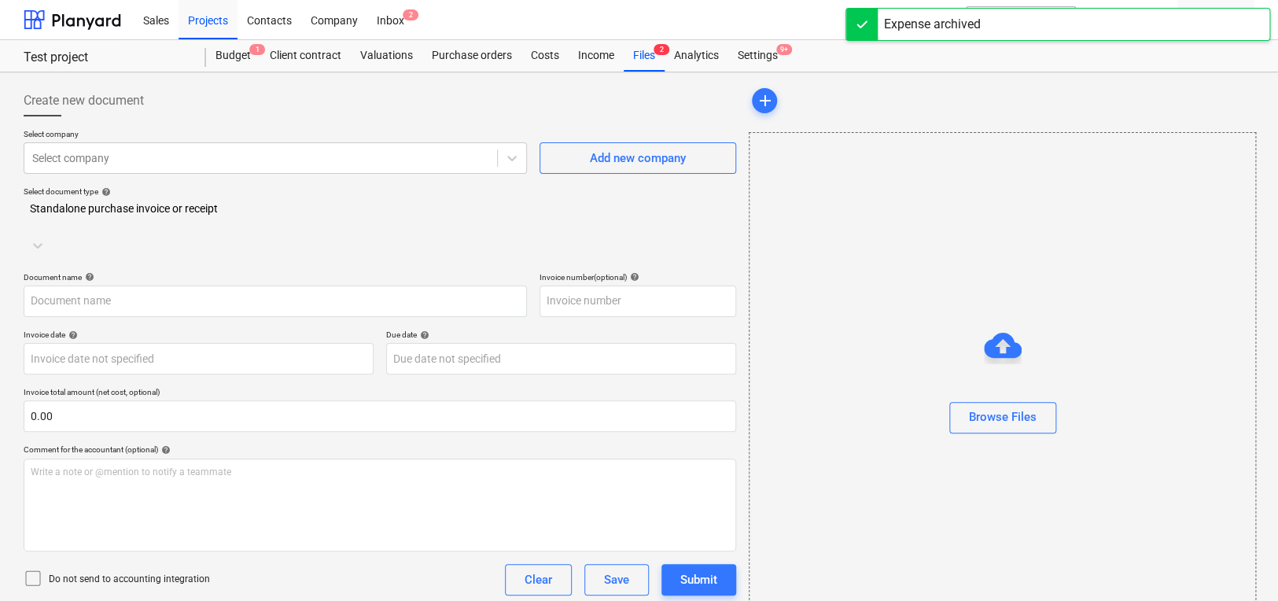
type input "dfs"
type input "[DATE]"
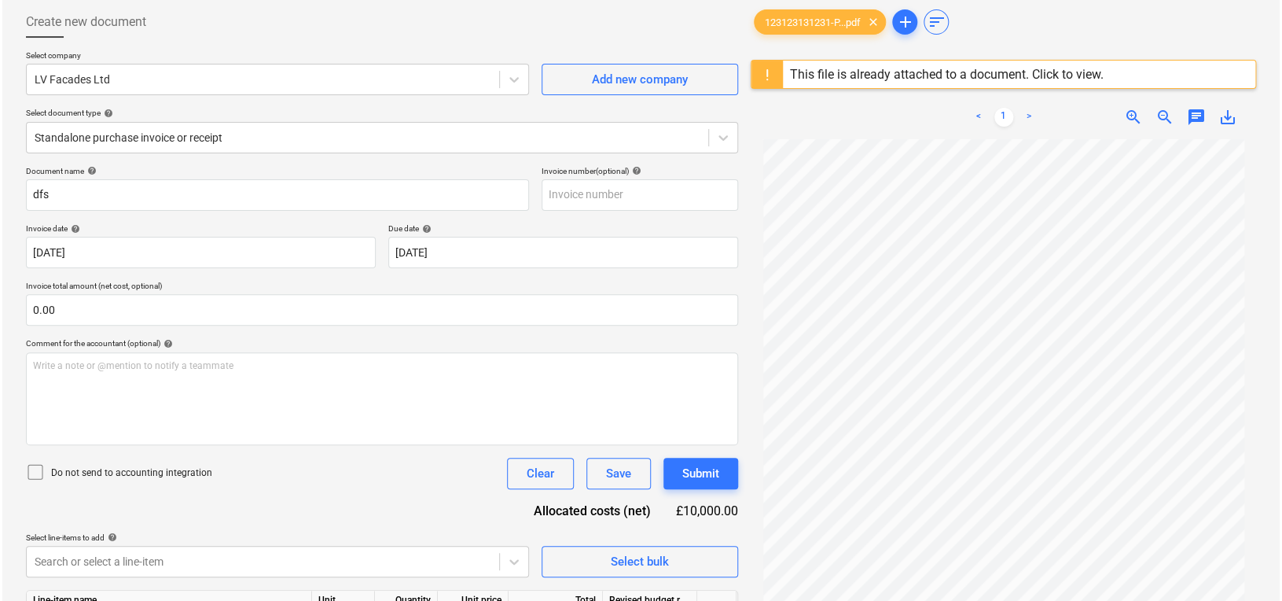
scroll to position [185, 0]
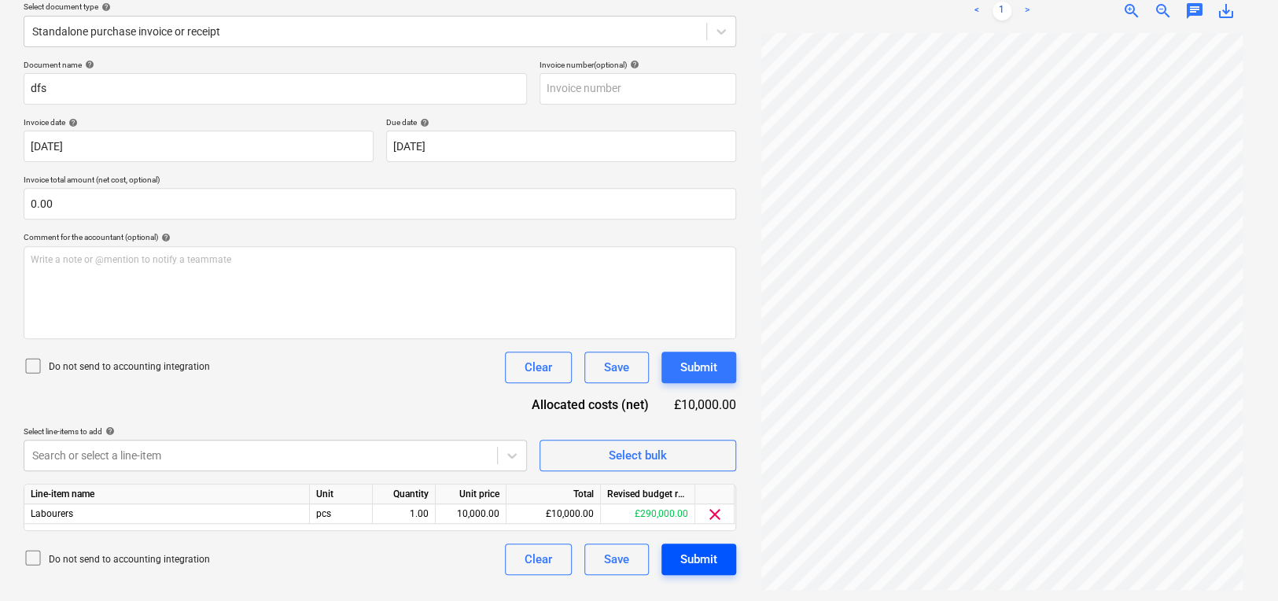
click at [711, 558] on div "Submit" at bounding box center [698, 559] width 37 height 20
